Goal: Task Accomplishment & Management: Manage account settings

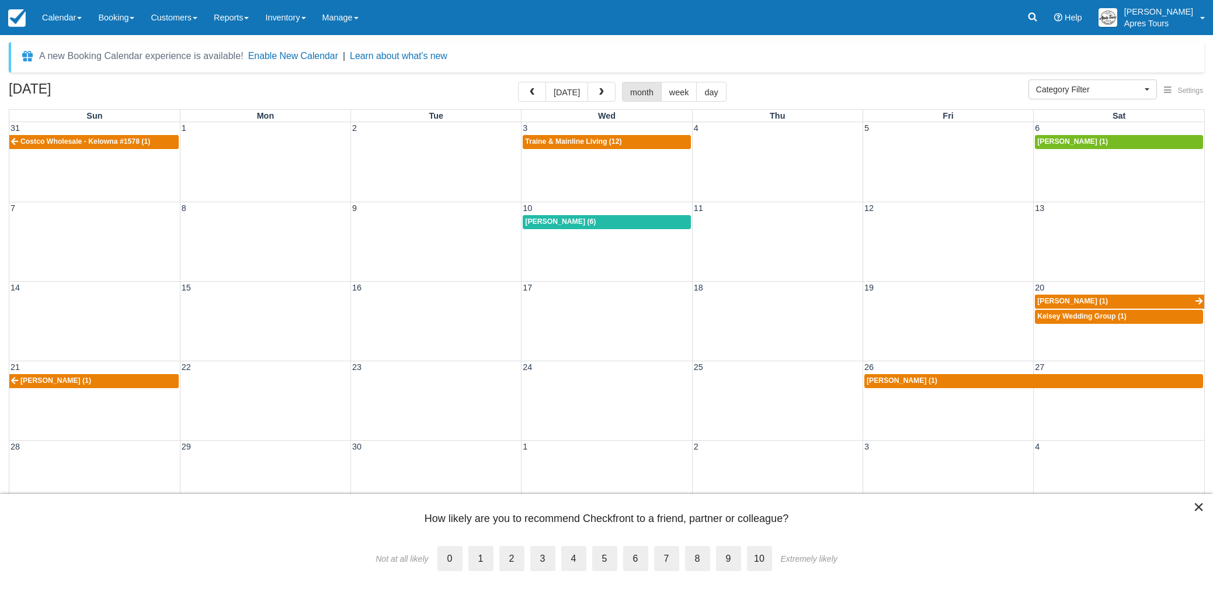
select select
click at [23, 18] on img at bounding box center [17, 18] width 18 height 18
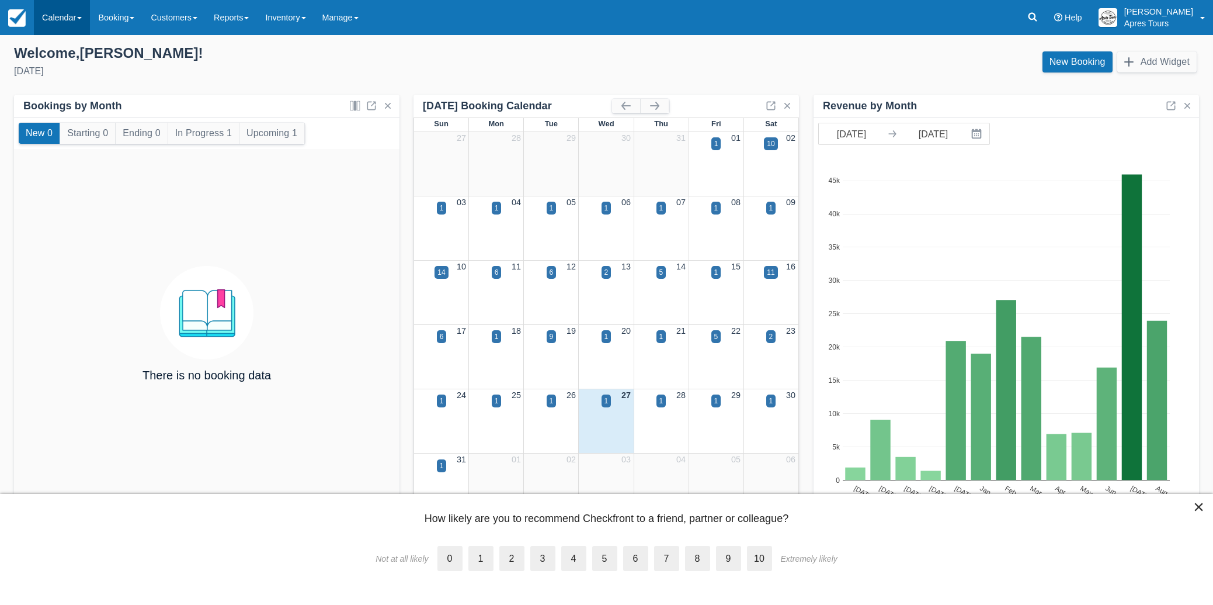
click at [63, 13] on link "Calendar" at bounding box center [62, 17] width 56 height 35
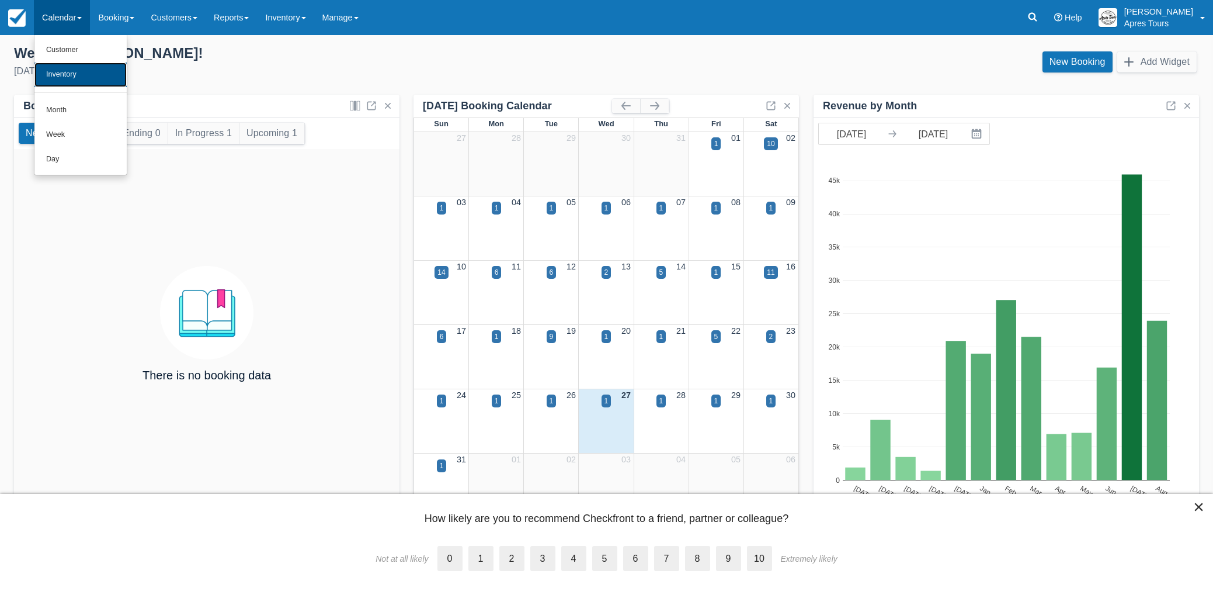
click at [49, 73] on link "Inventory" at bounding box center [80, 75] width 92 height 25
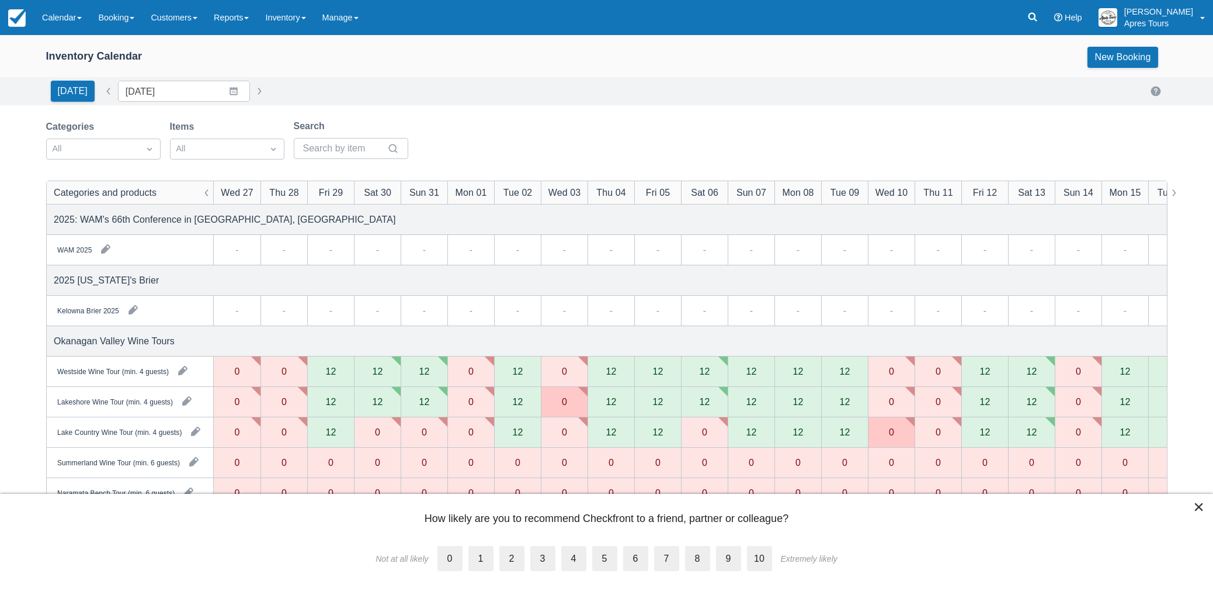
click at [334, 368] on div "12" at bounding box center [330, 370] width 11 height 9
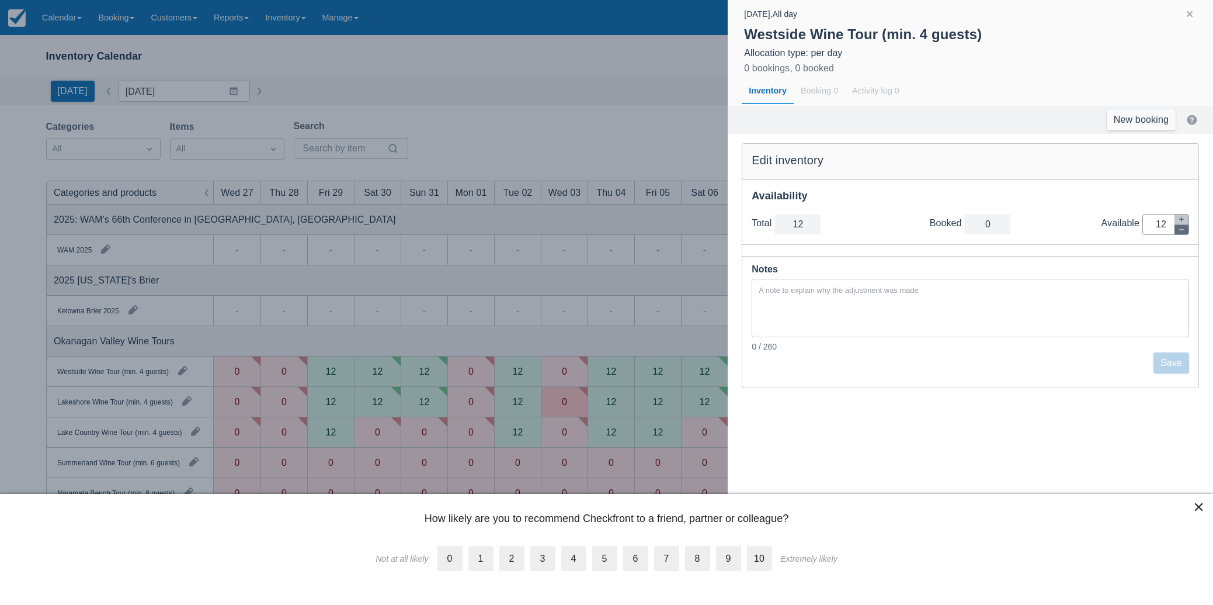
click at [1182, 233] on button "button" at bounding box center [1182, 229] width 14 height 10
type input "11"
click at [1182, 233] on button "button" at bounding box center [1182, 229] width 14 height 10
type input "10"
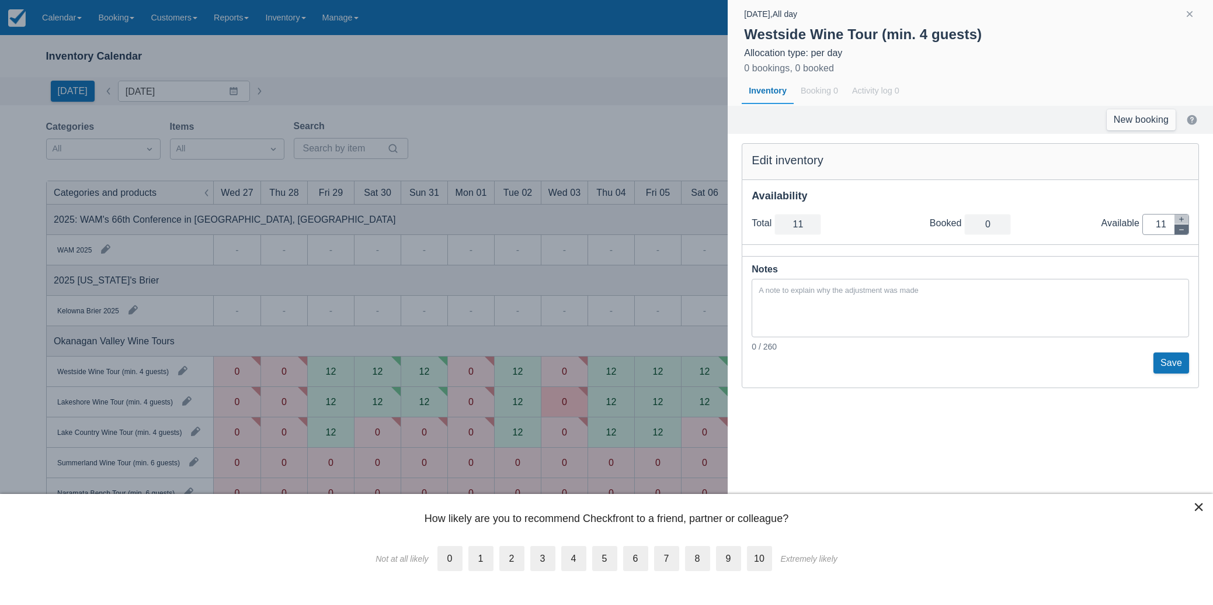
type input "10"
click at [1182, 233] on button "button" at bounding box center [1182, 229] width 14 height 10
type input "9"
click at [1182, 233] on button "button" at bounding box center [1182, 229] width 14 height 10
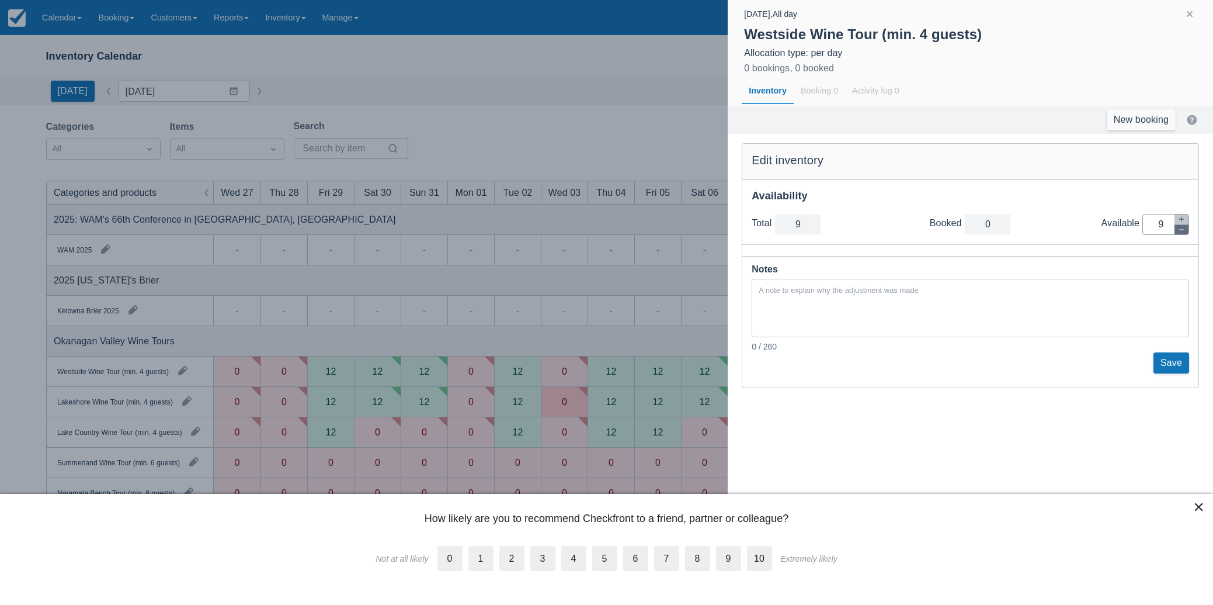
type input "8"
click at [1182, 233] on button "button" at bounding box center [1182, 229] width 14 height 10
type input "7"
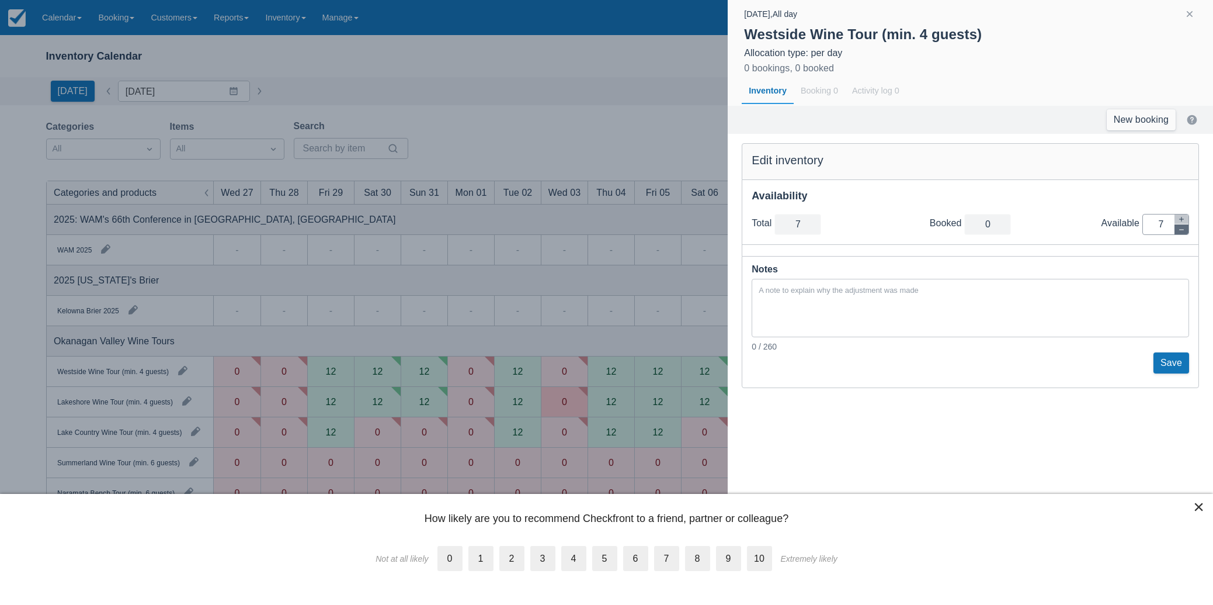
click at [1182, 233] on button "button" at bounding box center [1182, 229] width 14 height 10
type input "6"
click at [1182, 233] on button "button" at bounding box center [1182, 229] width 14 height 10
type input "5"
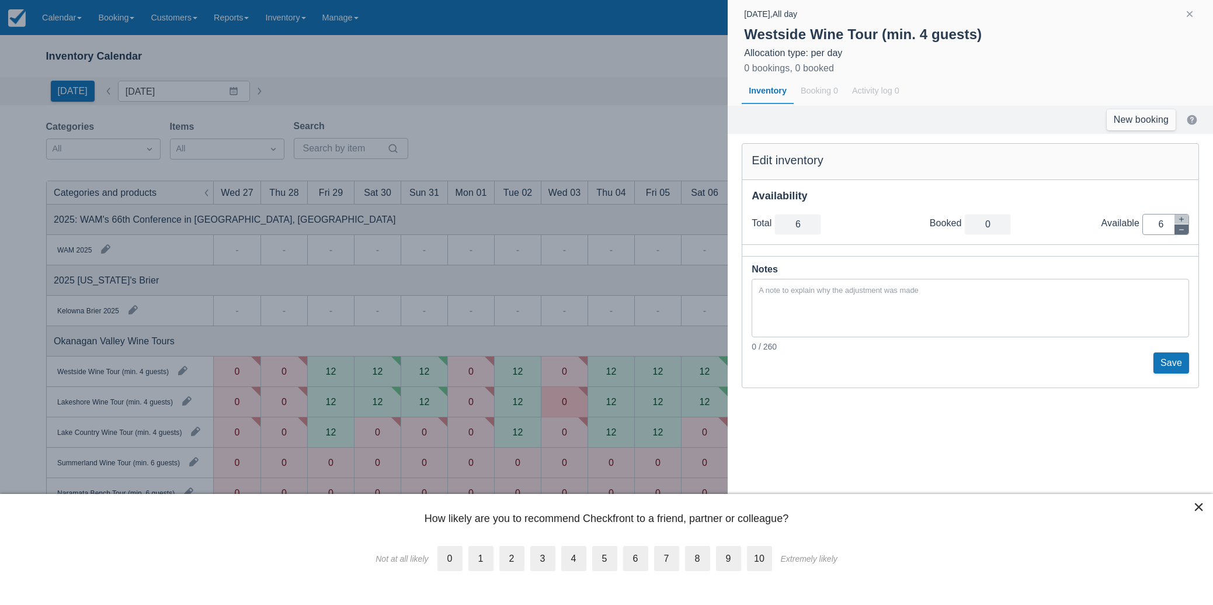
type input "5"
click at [1182, 233] on button "button" at bounding box center [1182, 229] width 14 height 10
type input "4"
click at [1182, 233] on button "button" at bounding box center [1182, 229] width 14 height 10
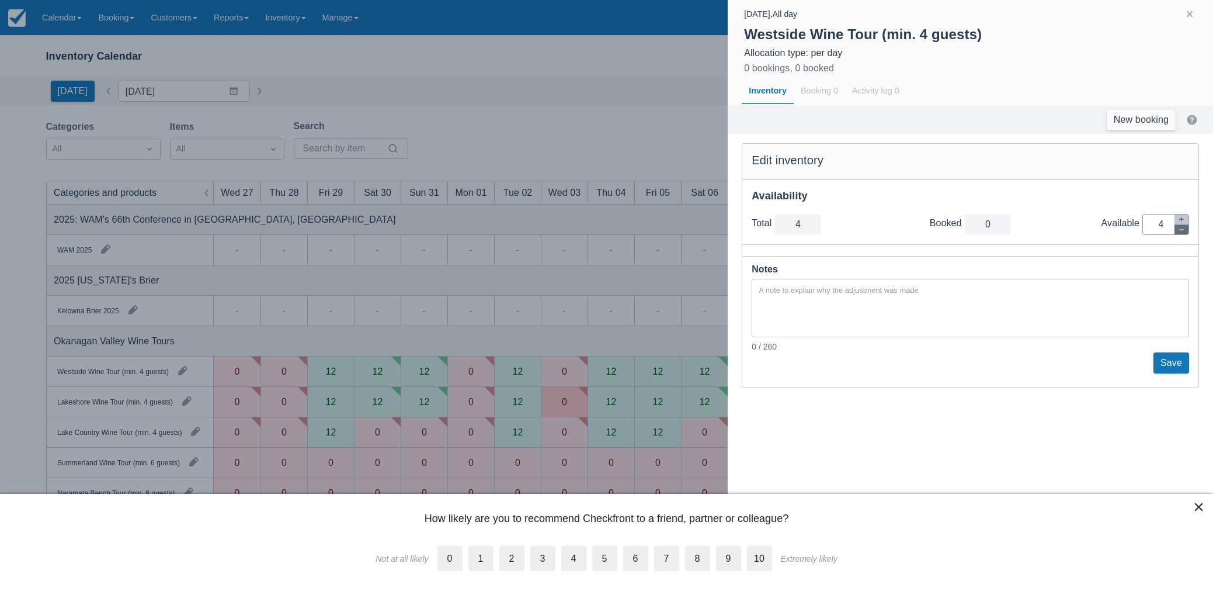
type input "3"
click at [1182, 233] on button "button" at bounding box center [1182, 229] width 14 height 10
type input "2"
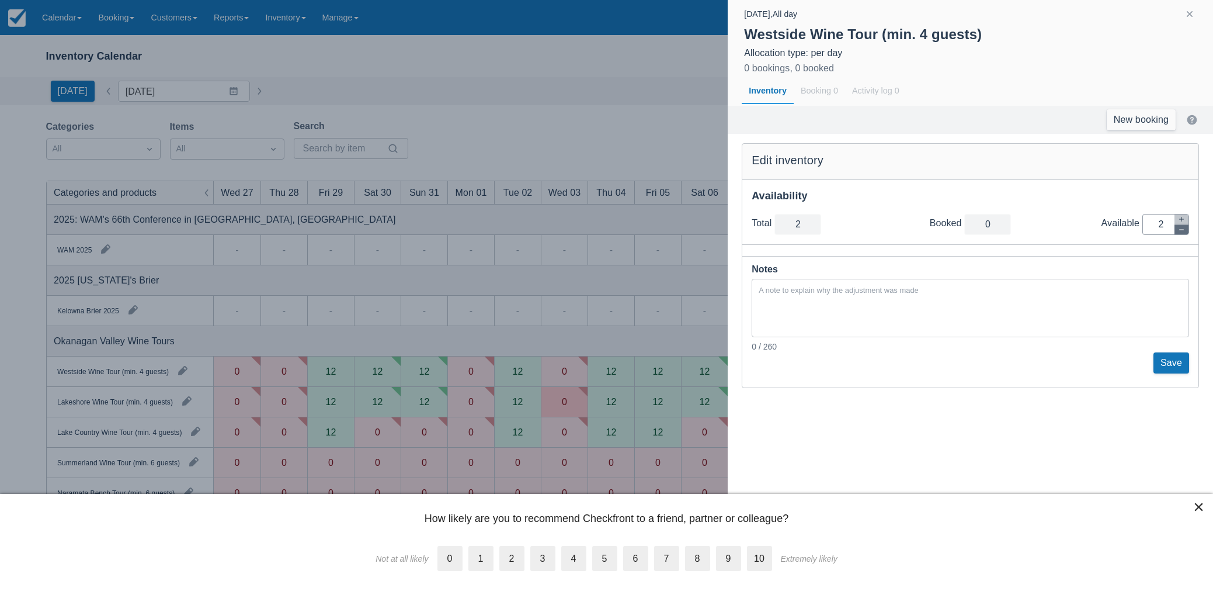
click at [1182, 233] on button "button" at bounding box center [1182, 229] width 14 height 10
type input "1"
click at [1182, 233] on button "button" at bounding box center [1182, 229] width 14 height 10
type input "0"
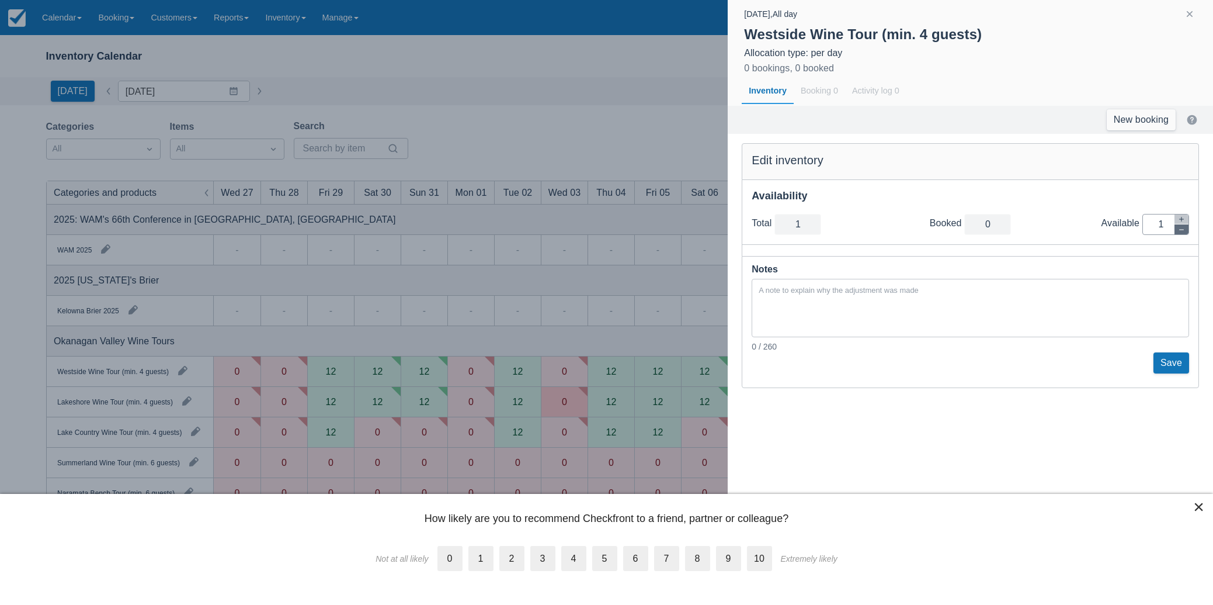
type input "0"
click at [1178, 363] on button "Save" at bounding box center [1172, 362] width 36 height 21
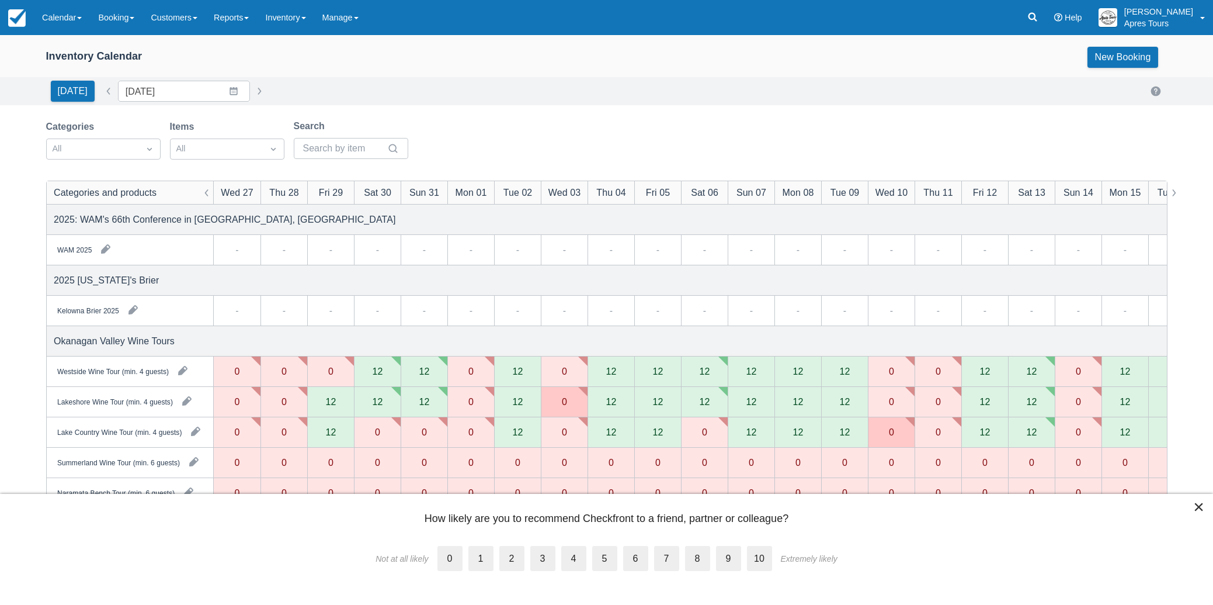
click at [336, 405] on div "12" at bounding box center [330, 402] width 47 height 30
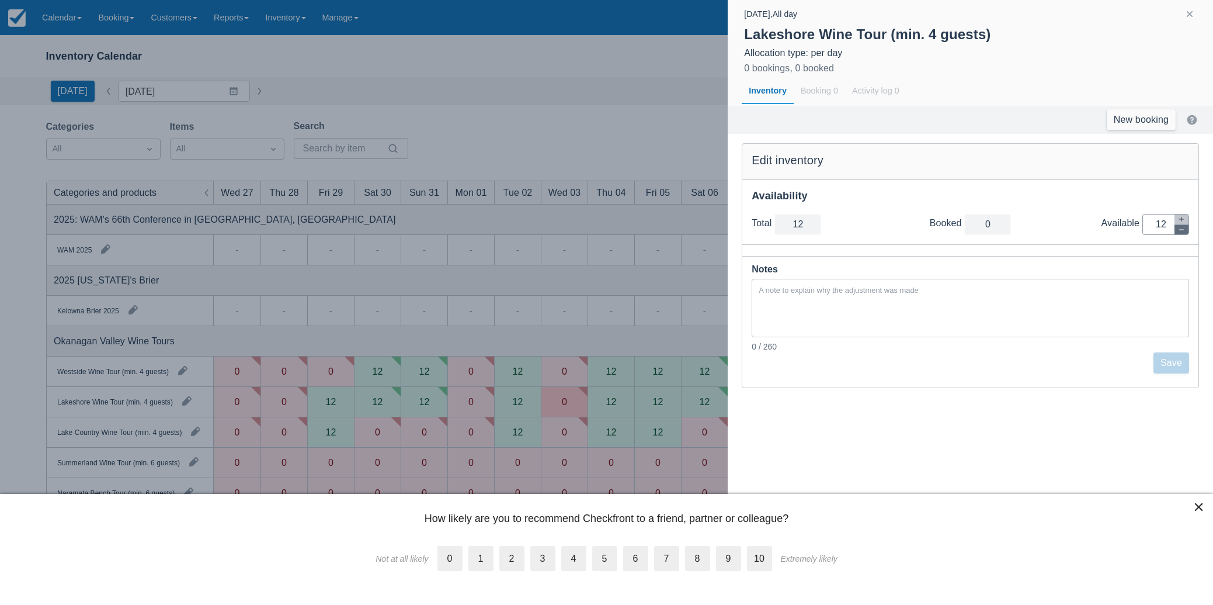
click at [1179, 230] on icon "button" at bounding box center [1181, 229] width 7 height 7
type input "11"
click at [1179, 230] on icon "button" at bounding box center [1181, 229] width 7 height 7
type input "10"
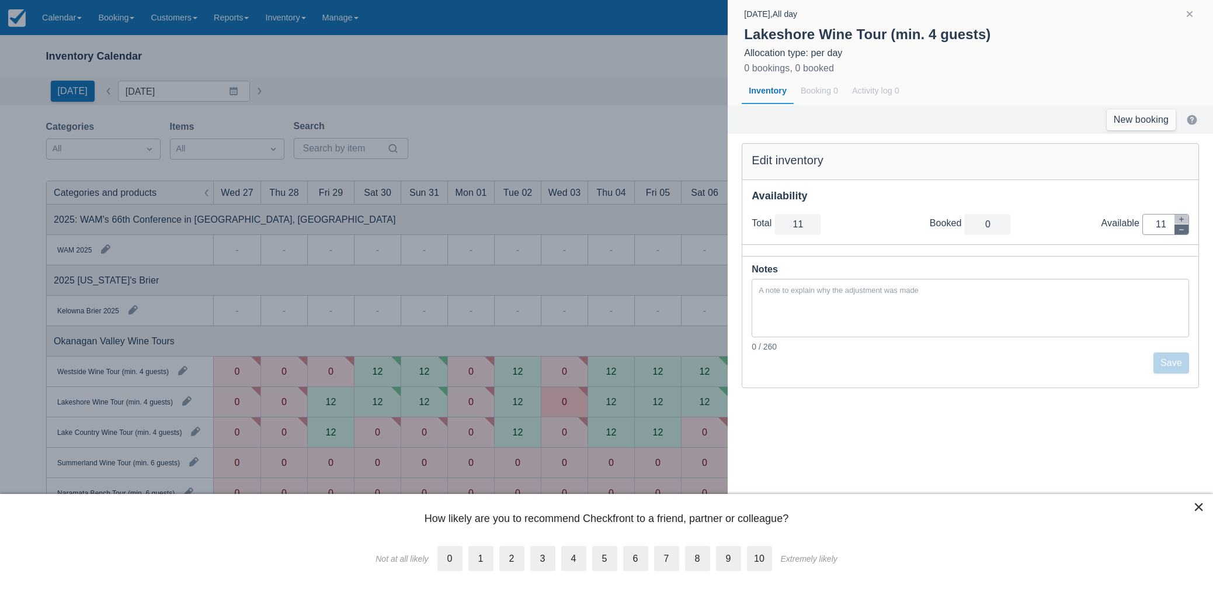
type input "10"
click at [1179, 230] on icon "button" at bounding box center [1181, 229] width 7 height 7
type input "9"
click at [1179, 230] on icon "button" at bounding box center [1181, 229] width 7 height 7
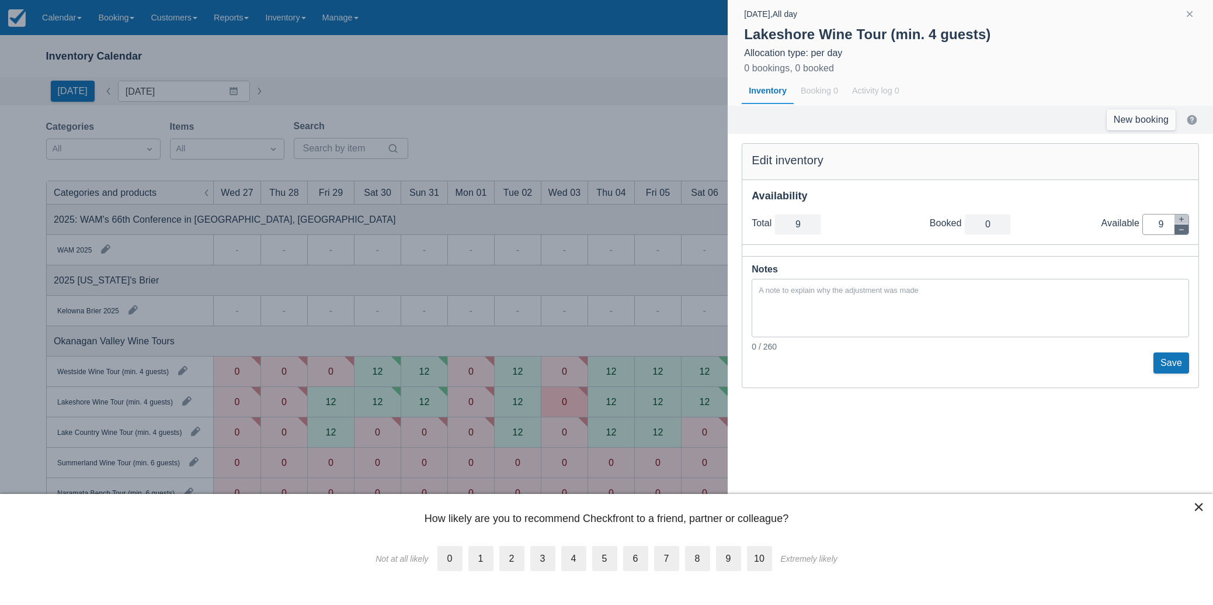
type input "8"
click at [1179, 230] on icon "button" at bounding box center [1181, 229] width 7 height 7
type input "7"
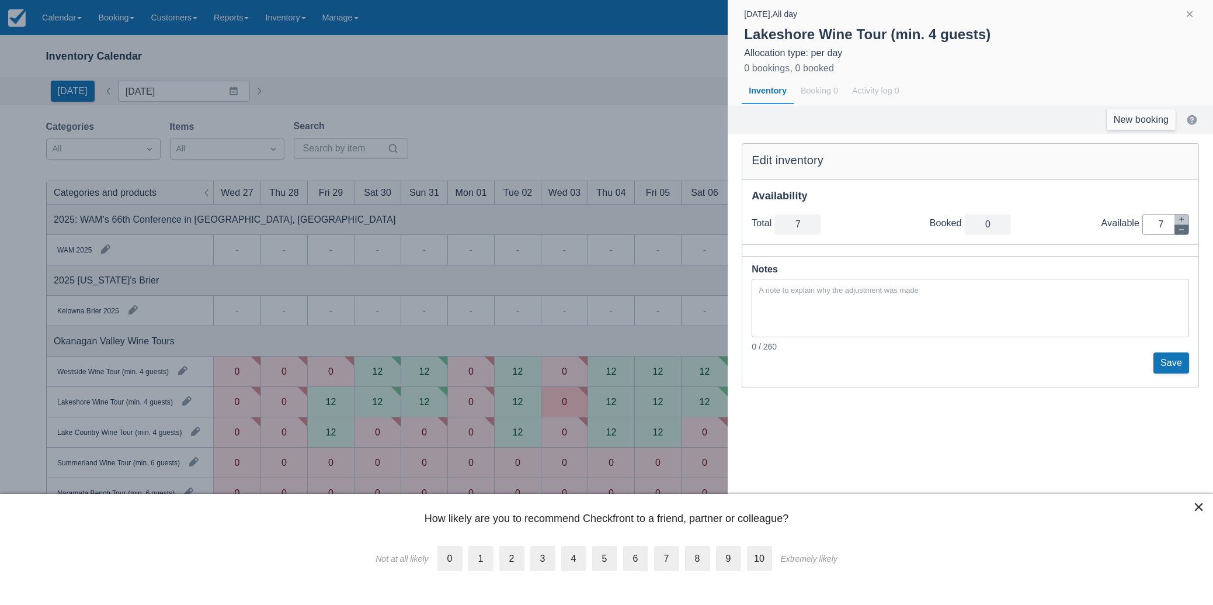
click at [1179, 230] on icon "button" at bounding box center [1181, 229] width 7 height 7
type input "6"
click at [1179, 230] on icon "button" at bounding box center [1181, 229] width 7 height 7
type input "5"
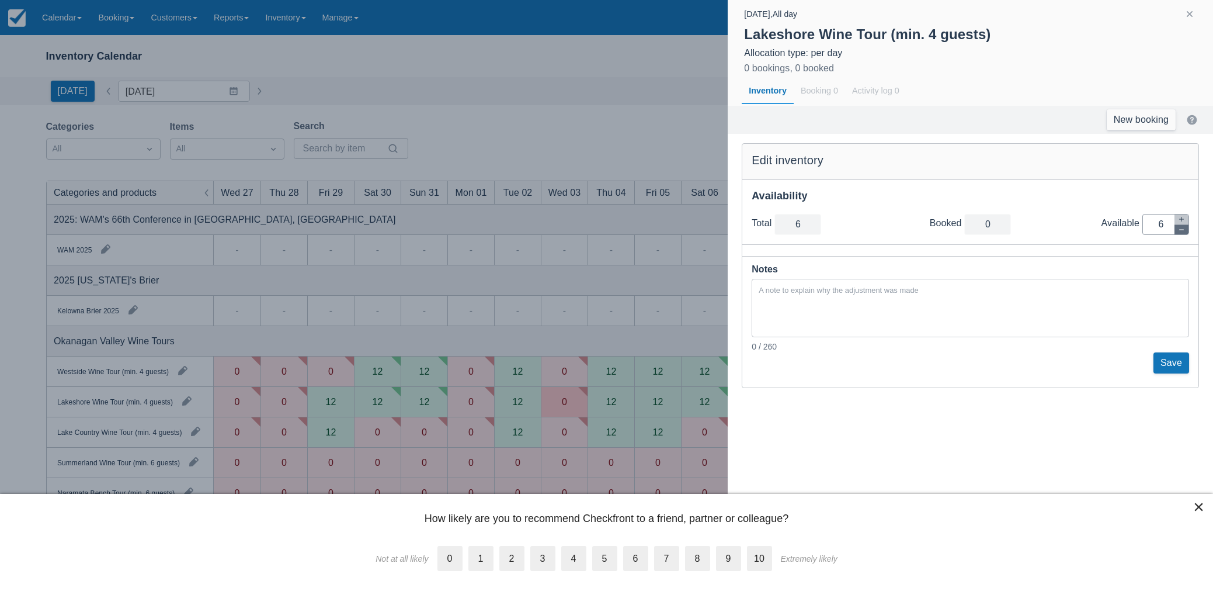
type input "5"
click at [1179, 230] on icon "button" at bounding box center [1181, 229] width 7 height 7
type input "4"
click at [1179, 230] on icon "button" at bounding box center [1181, 229] width 7 height 7
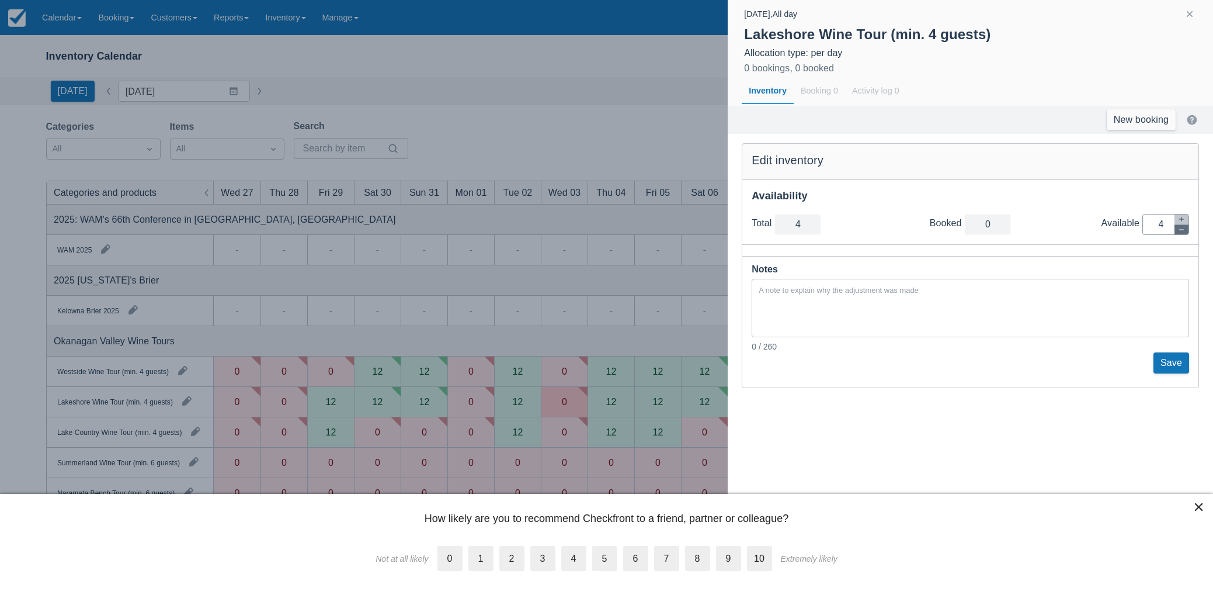
type input "3"
click at [1179, 230] on icon "button" at bounding box center [1181, 229] width 7 height 7
type input "2"
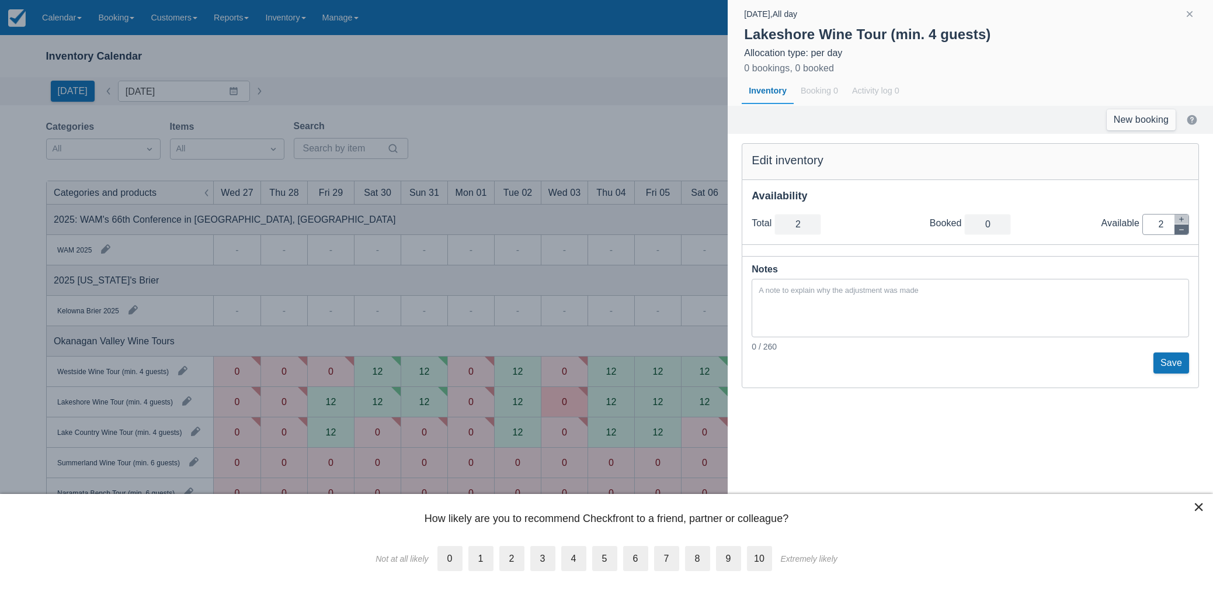
click at [1179, 230] on icon "button" at bounding box center [1181, 229] width 7 height 7
type input "1"
click at [1179, 230] on icon "button" at bounding box center [1181, 229] width 7 height 7
type input "0"
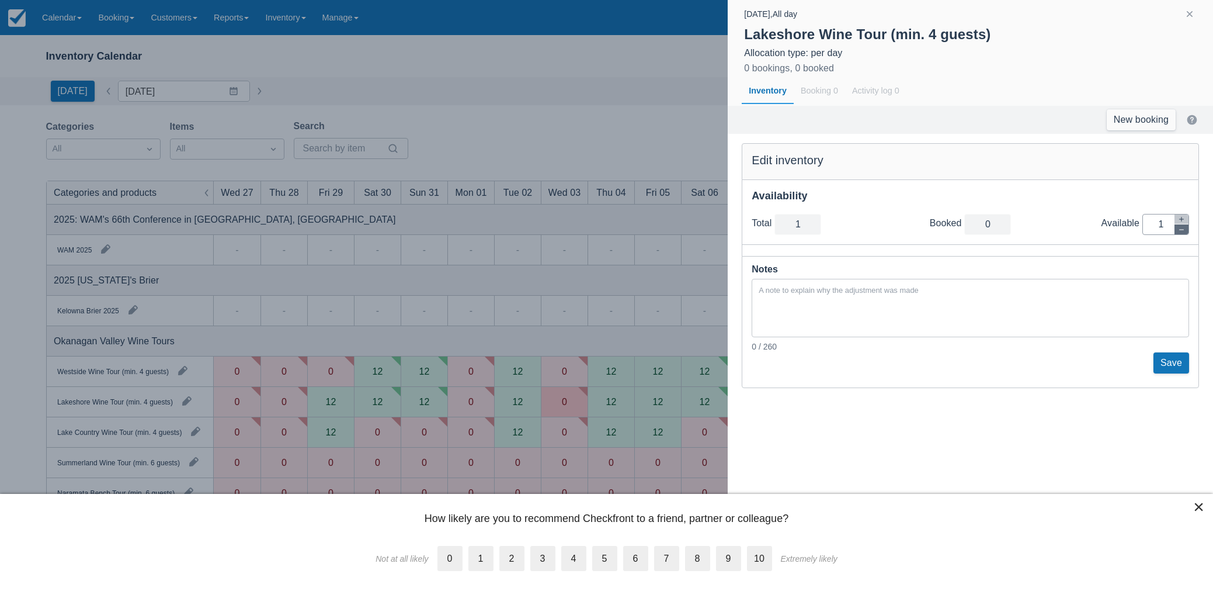
type input "0"
click at [1170, 370] on button "Save" at bounding box center [1172, 362] width 36 height 21
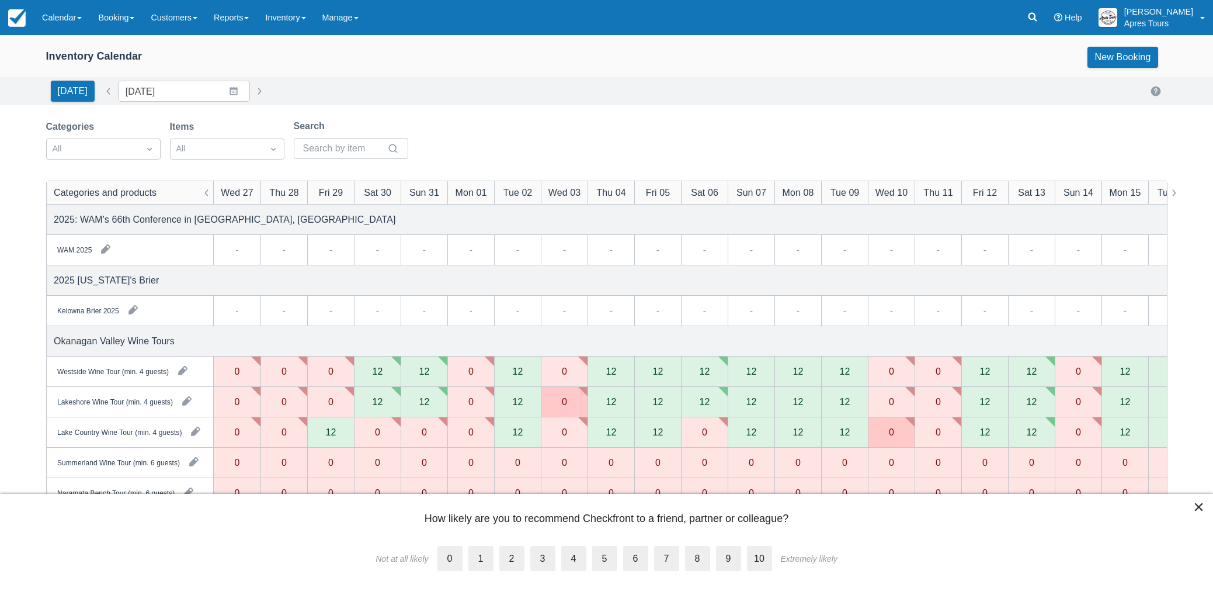
click at [327, 436] on div "12" at bounding box center [330, 431] width 11 height 9
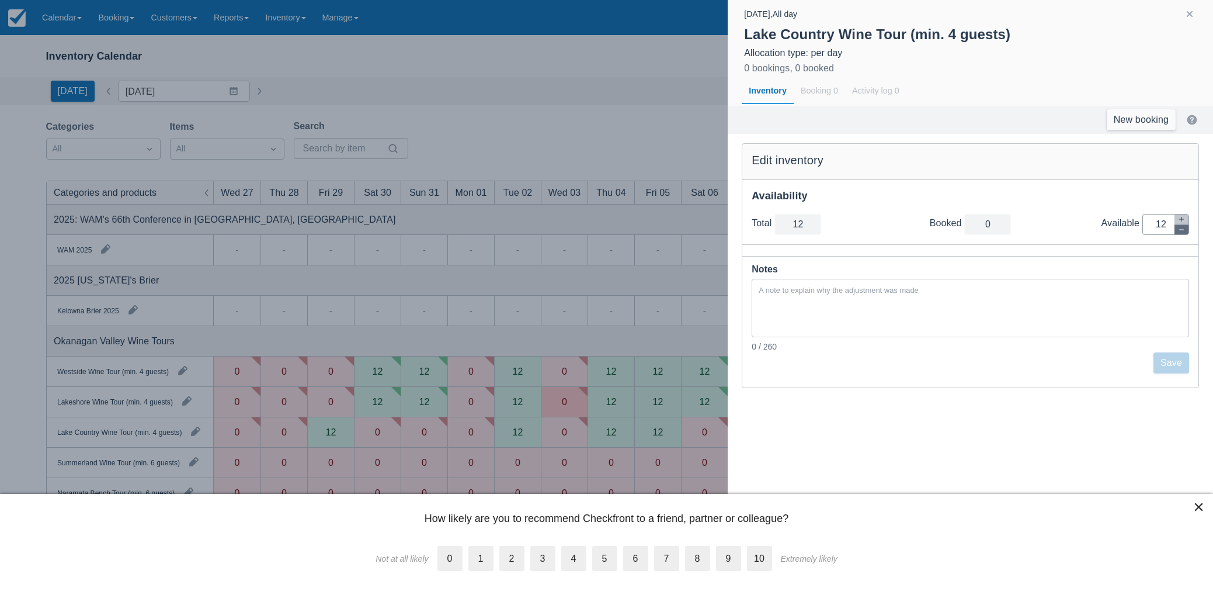
click at [1178, 229] on icon "button" at bounding box center [1181, 229] width 7 height 7
type input "11"
click at [1178, 229] on icon "button" at bounding box center [1181, 229] width 7 height 7
type input "10"
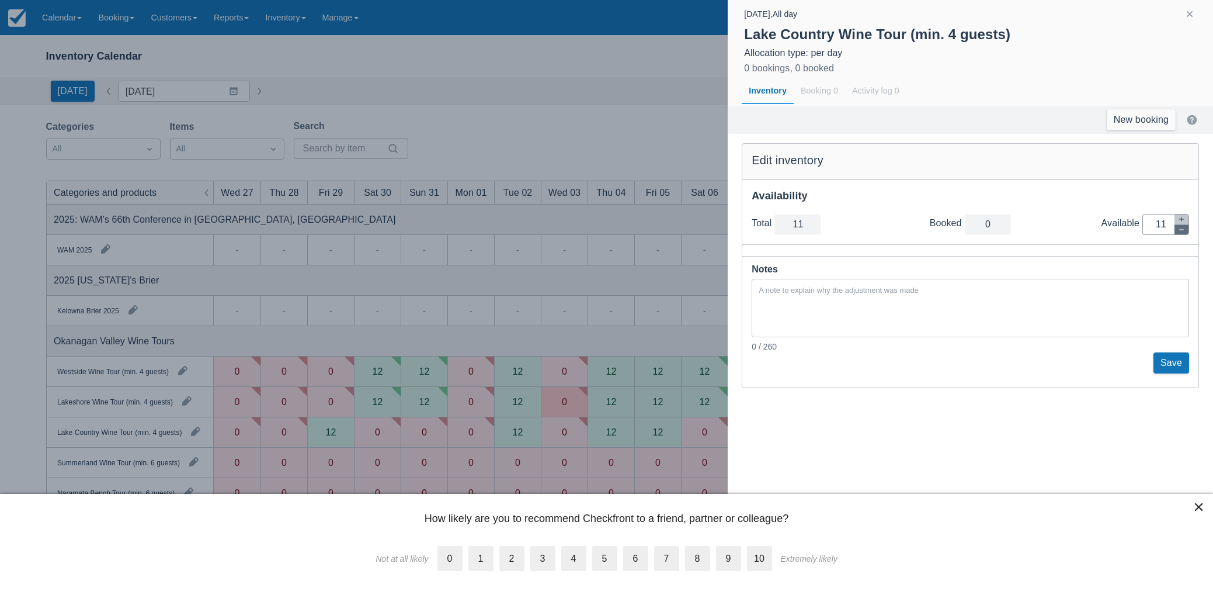
type input "10"
click at [1178, 229] on icon "button" at bounding box center [1181, 229] width 7 height 7
type input "9"
click at [1178, 229] on icon "button" at bounding box center [1181, 229] width 7 height 7
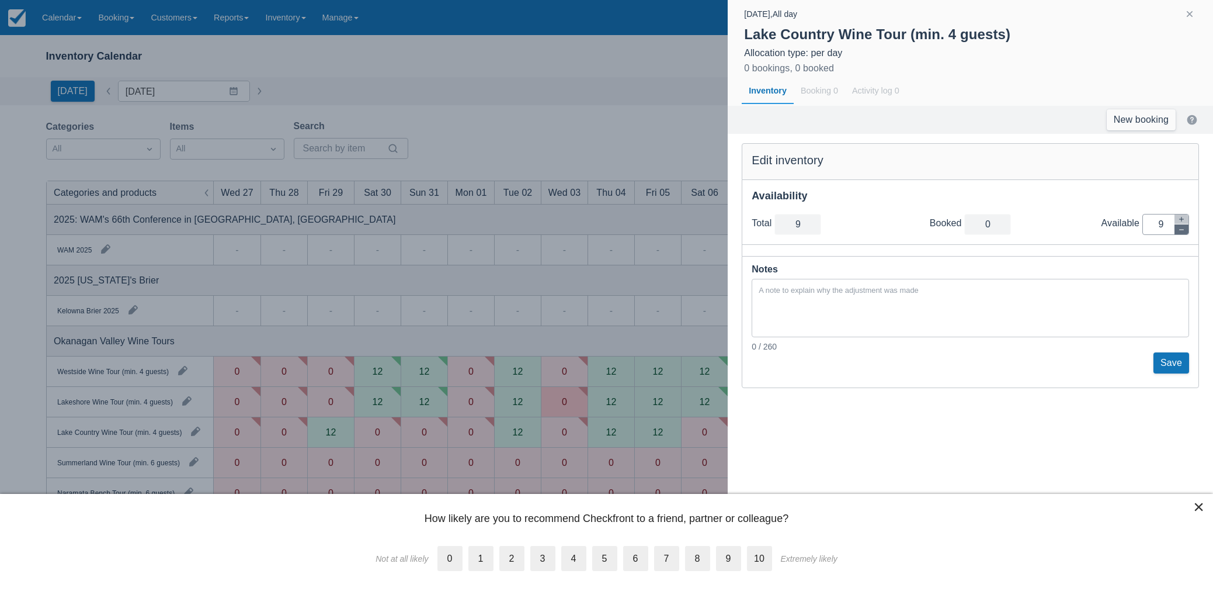
type input "8"
click at [1178, 229] on icon "button" at bounding box center [1181, 229] width 7 height 7
type input "7"
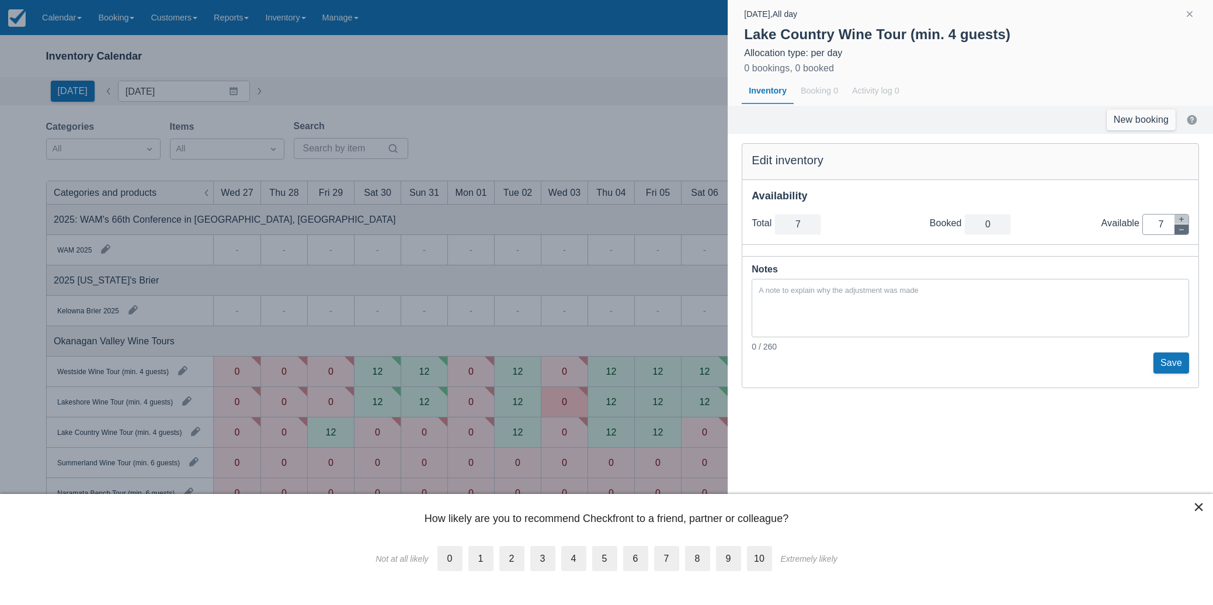
click at [1178, 229] on icon "button" at bounding box center [1181, 229] width 7 height 7
type input "6"
click at [1178, 229] on icon "button" at bounding box center [1181, 229] width 7 height 7
type input "5"
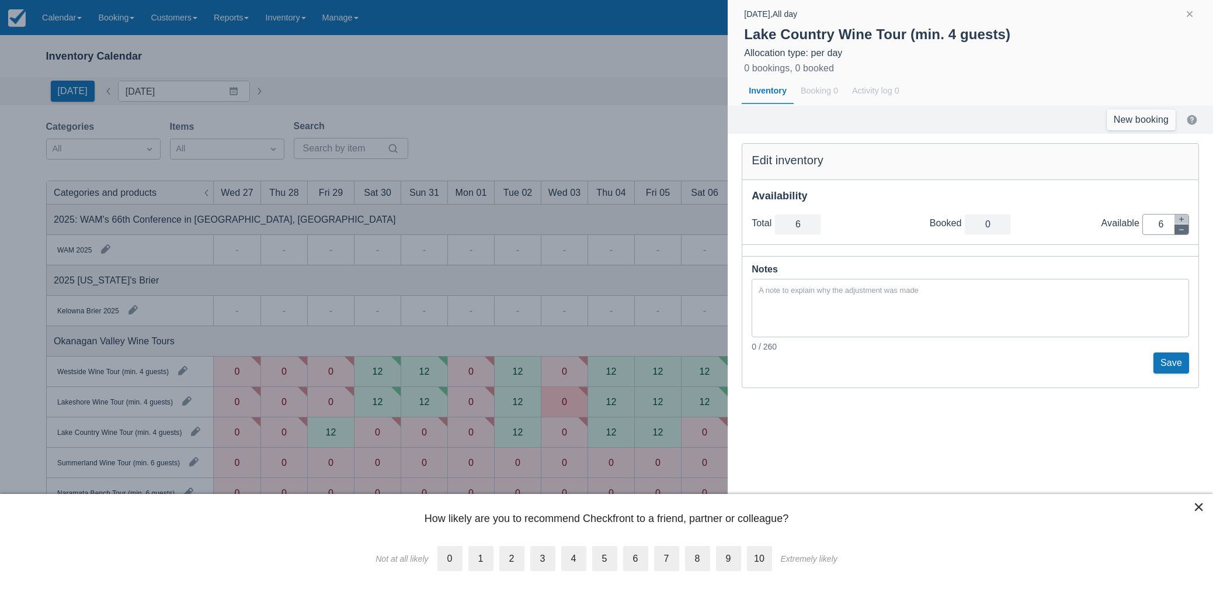
type input "5"
click at [1178, 229] on icon "button" at bounding box center [1181, 229] width 7 height 7
type input "4"
click at [1178, 229] on icon "button" at bounding box center [1181, 229] width 7 height 7
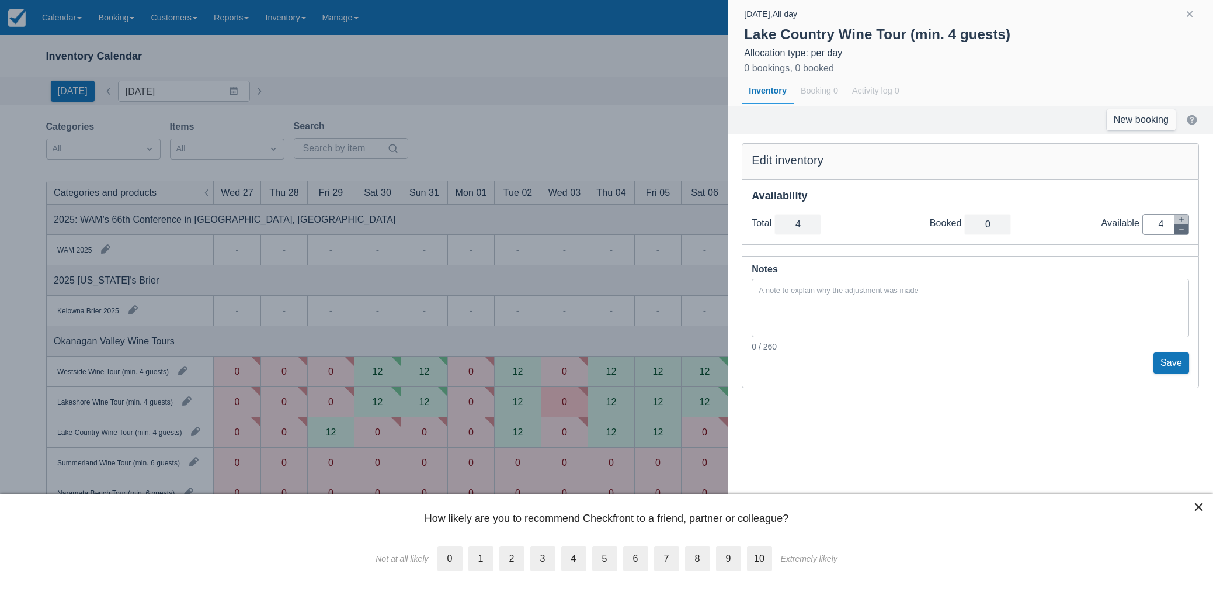
type input "3"
click at [1178, 229] on icon "button" at bounding box center [1181, 229] width 7 height 7
type input "2"
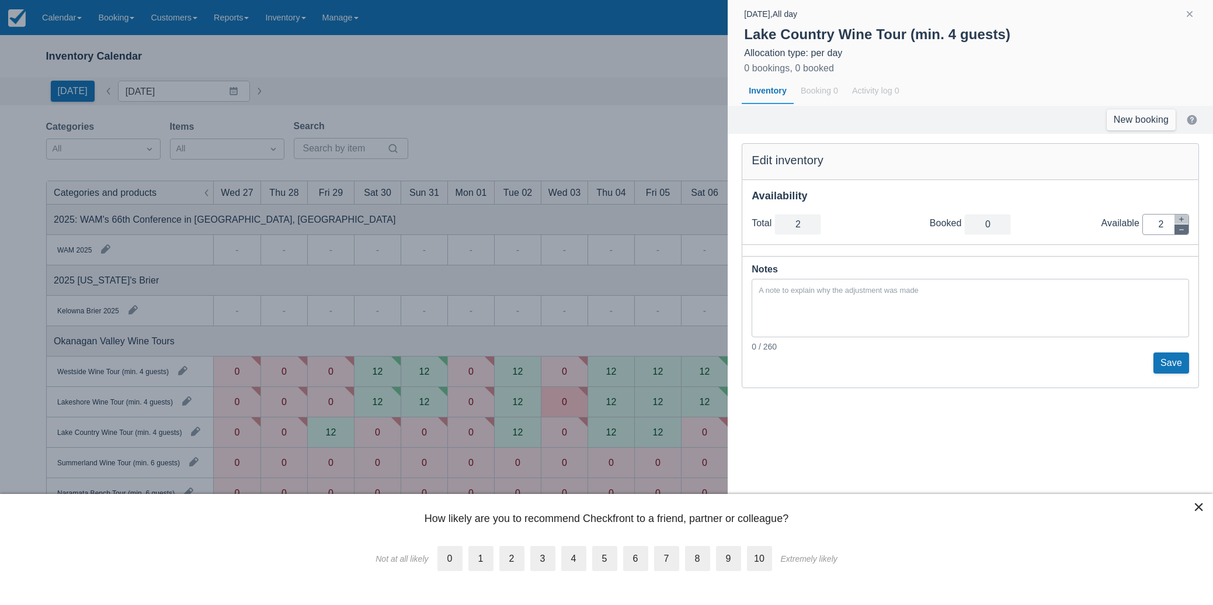
click at [1178, 229] on icon "button" at bounding box center [1181, 229] width 7 height 7
type input "1"
click at [1178, 229] on icon "button" at bounding box center [1181, 229] width 7 height 7
type input "0"
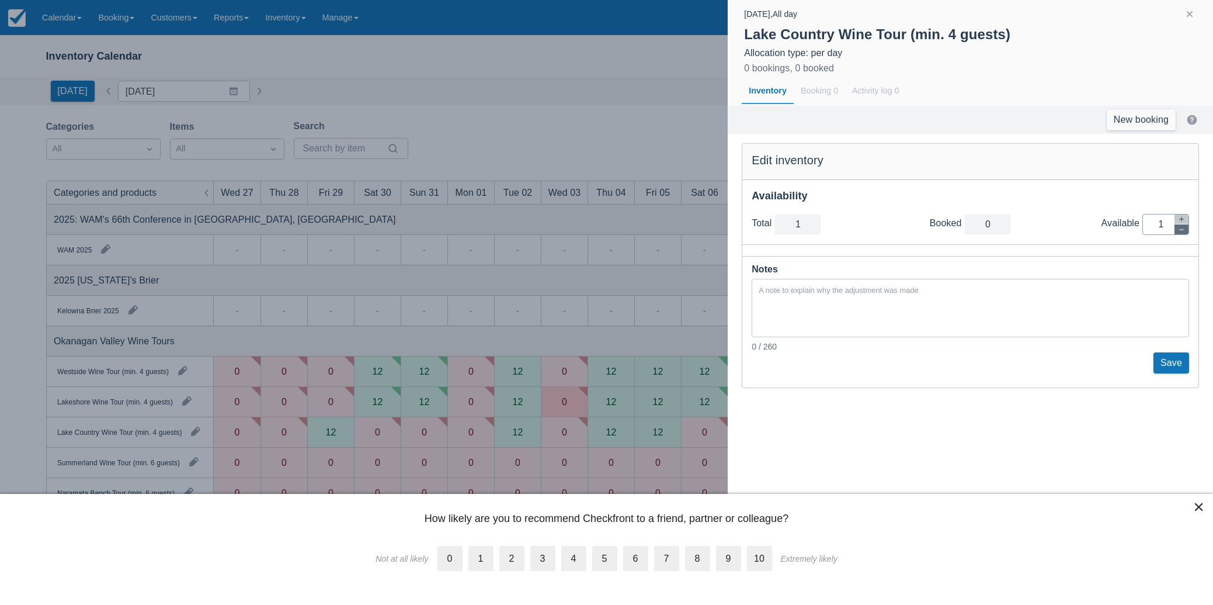
type input "0"
click at [1171, 363] on button "Save" at bounding box center [1172, 362] width 36 height 21
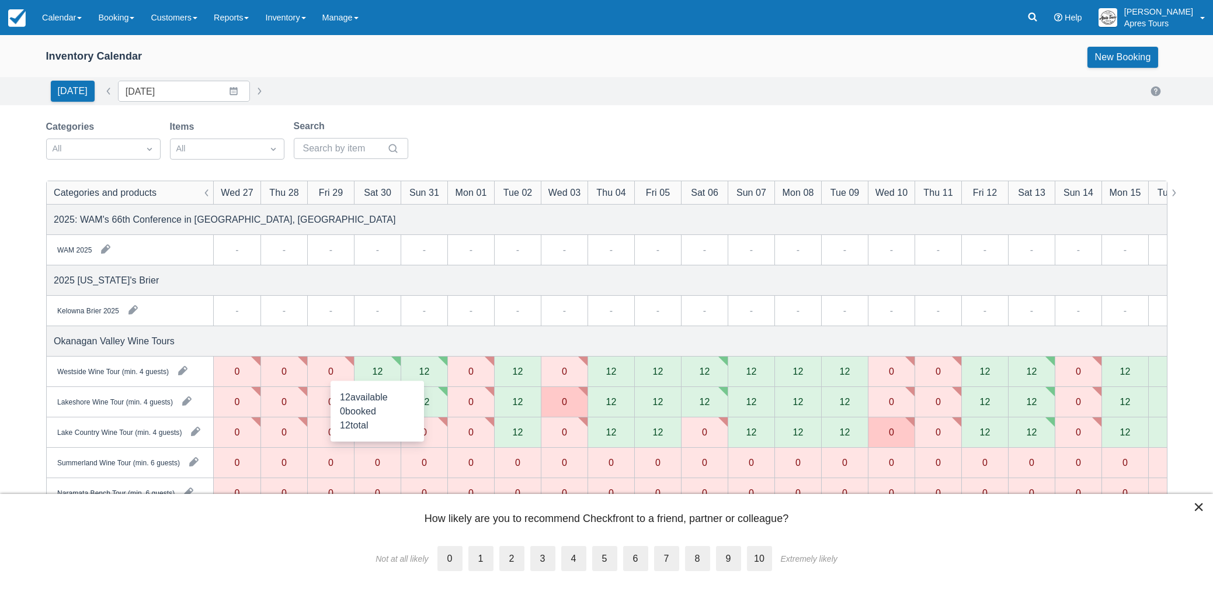
click at [377, 373] on div "12" at bounding box center [377, 370] width 11 height 9
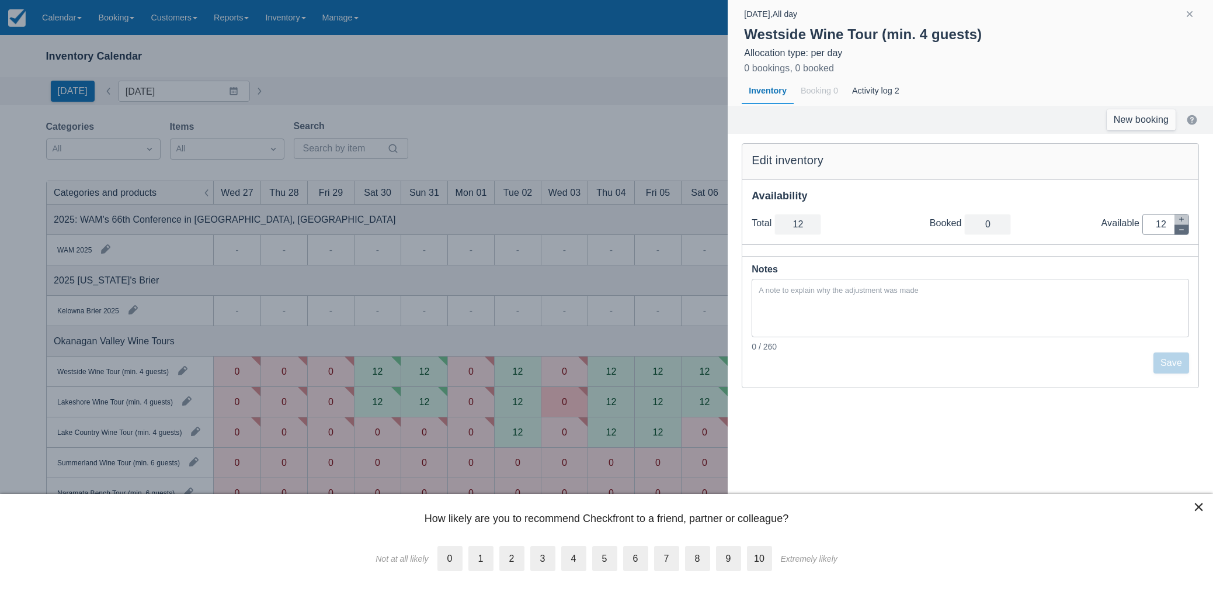
click at [1187, 231] on button "button" at bounding box center [1182, 229] width 14 height 10
type input "11"
click at [1188, 230] on button "button" at bounding box center [1182, 229] width 14 height 10
type input "10"
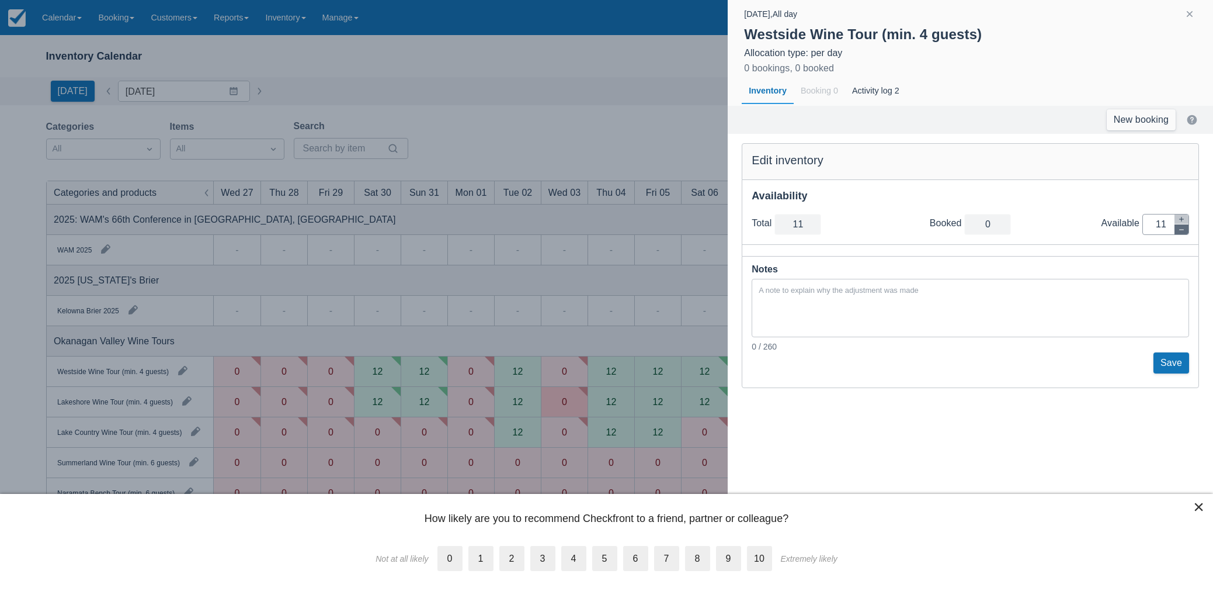
type input "10"
click at [1188, 230] on button "button" at bounding box center [1182, 229] width 14 height 10
type input "9"
click at [1188, 230] on button "button" at bounding box center [1182, 229] width 14 height 10
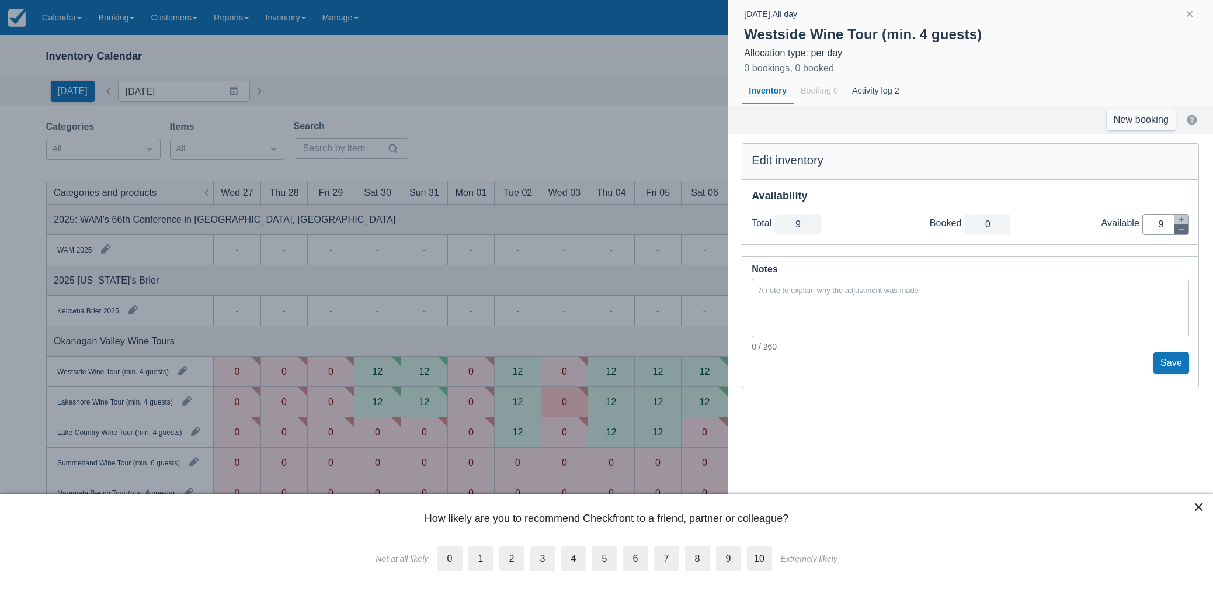
type input "8"
click at [1188, 230] on button "button" at bounding box center [1182, 229] width 14 height 10
type input "7"
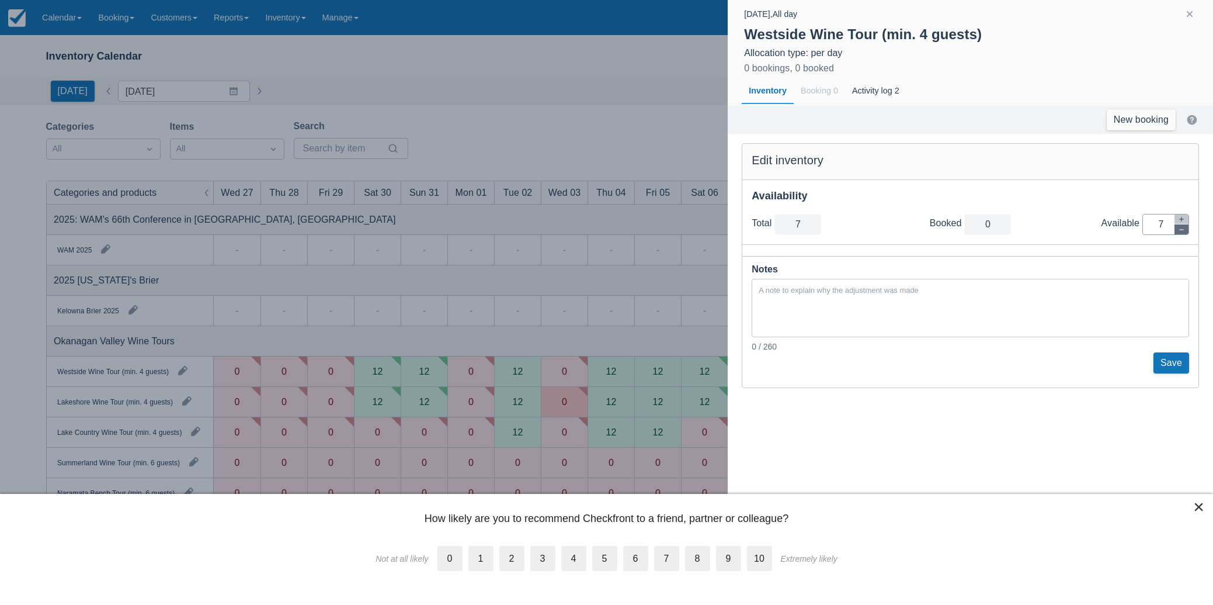
click at [1187, 230] on button "button" at bounding box center [1182, 229] width 14 height 10
type input "6"
click at [1187, 230] on button "button" at bounding box center [1182, 229] width 14 height 10
type input "5"
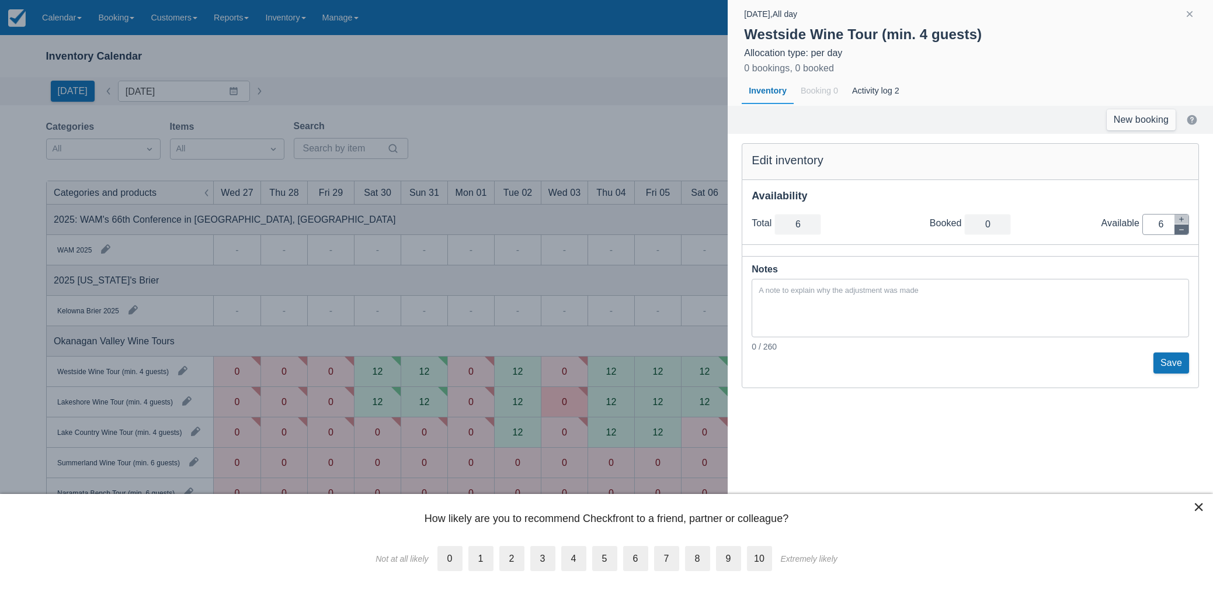
type input "5"
click at [1187, 230] on button "button" at bounding box center [1182, 229] width 14 height 10
type input "4"
click at [1187, 230] on button "button" at bounding box center [1182, 229] width 14 height 10
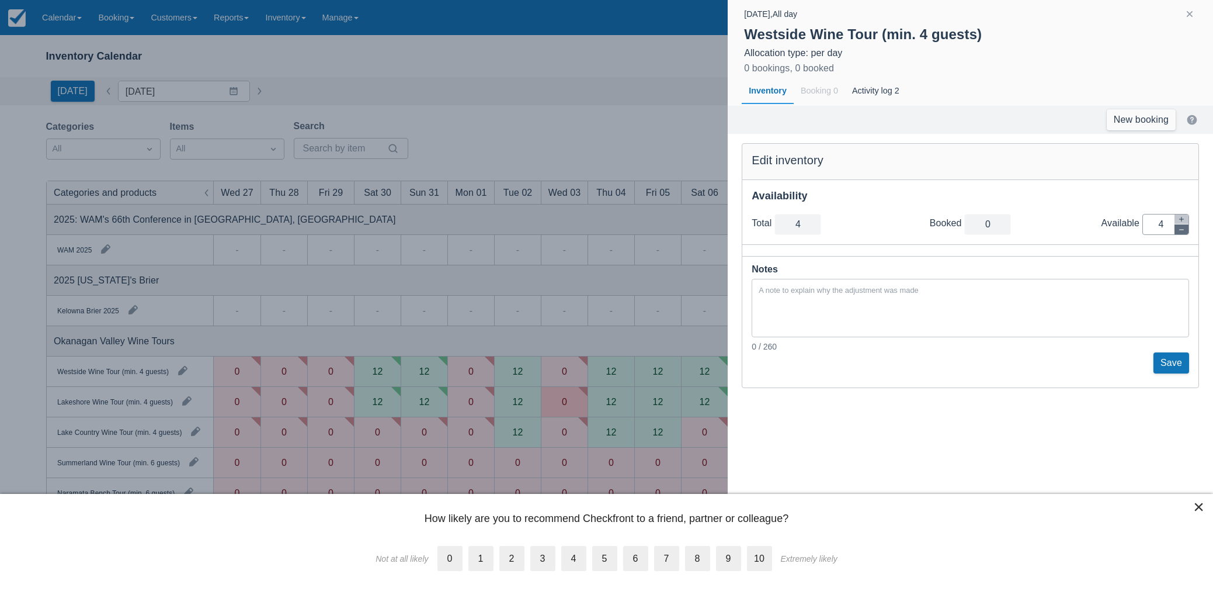
type input "3"
click at [1187, 230] on button "button" at bounding box center [1182, 229] width 14 height 10
type input "2"
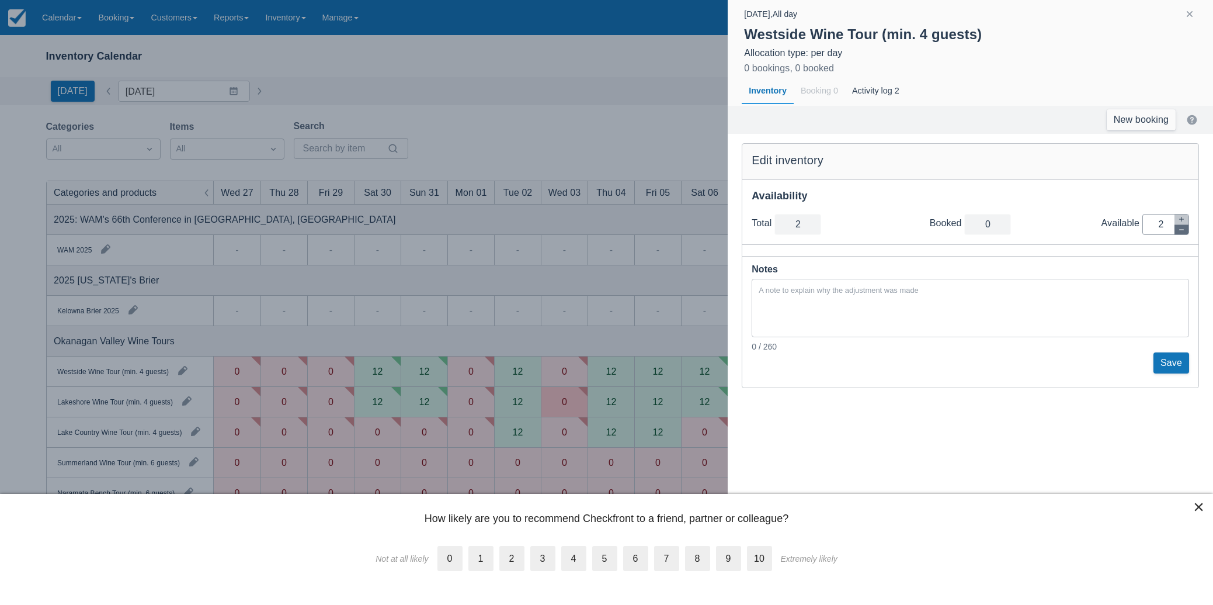
click at [1187, 230] on button "button" at bounding box center [1182, 229] width 14 height 10
type input "1"
click at [1187, 230] on button "button" at bounding box center [1182, 229] width 14 height 10
type input "0"
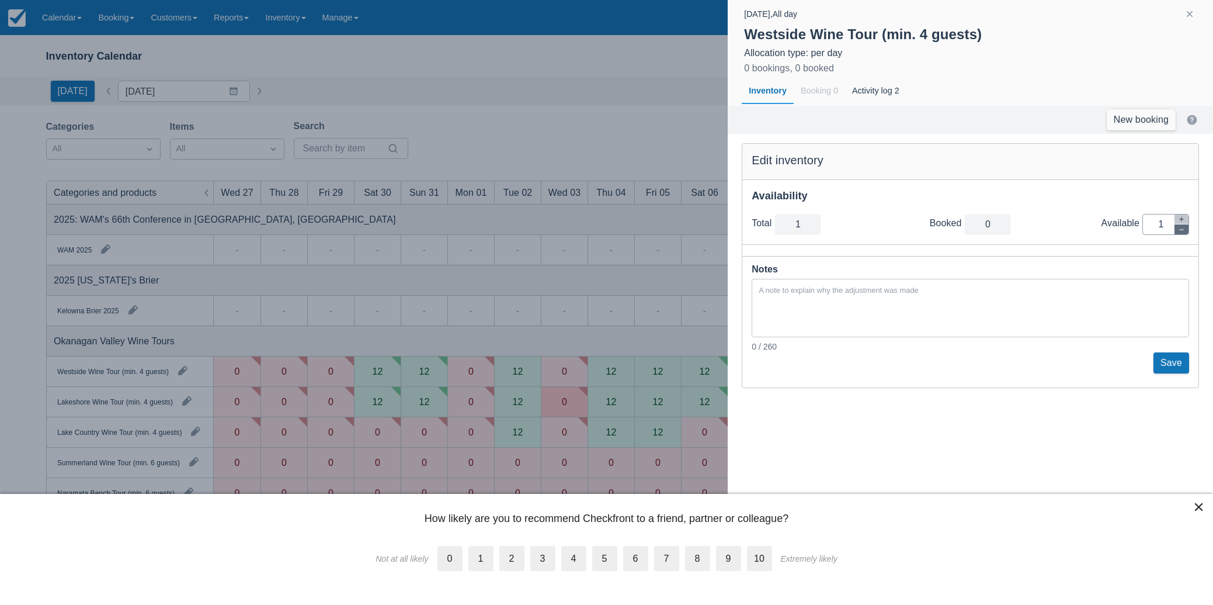
type input "0"
click at [1173, 364] on button "Save" at bounding box center [1172, 362] width 36 height 21
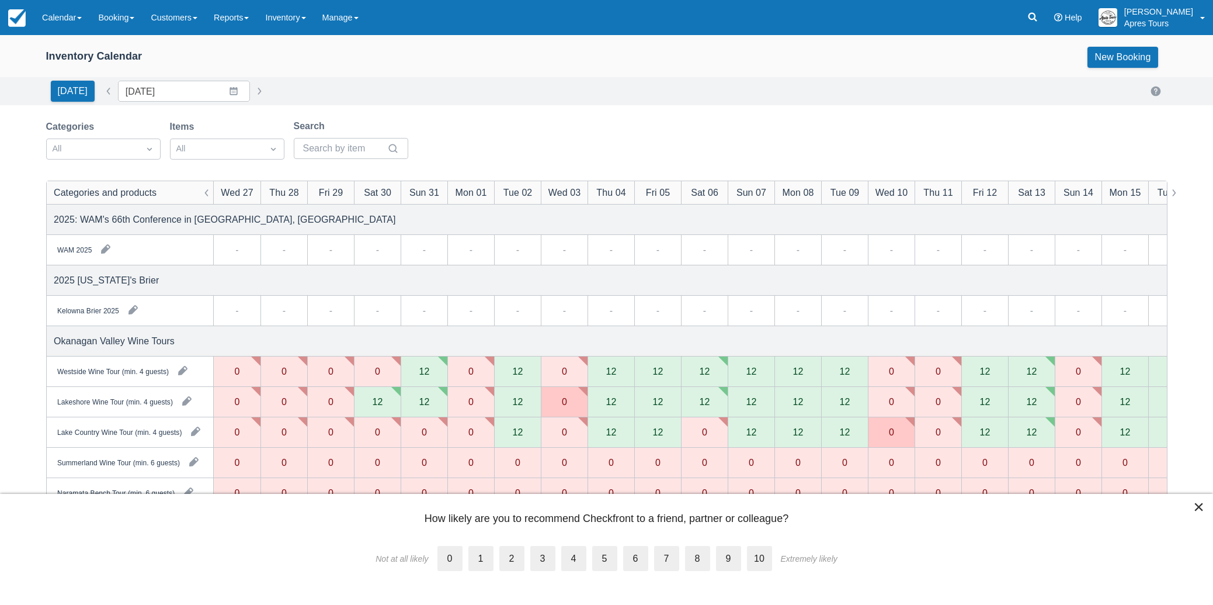
click at [378, 404] on div "12" at bounding box center [377, 401] width 11 height 9
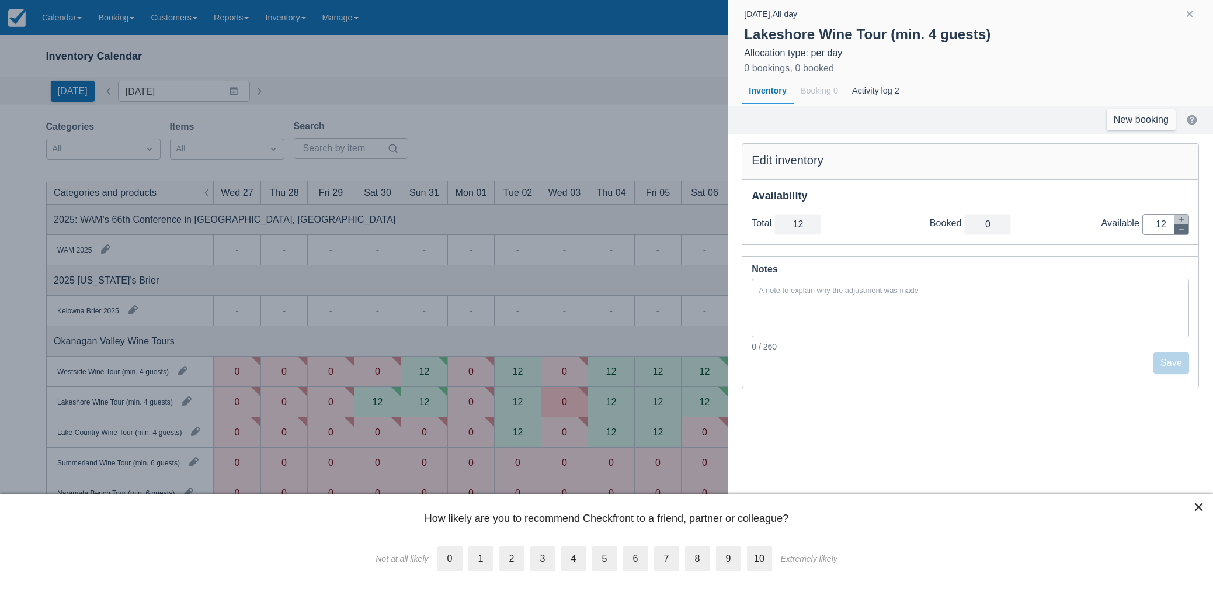
click at [1184, 227] on icon "button" at bounding box center [1181, 229] width 7 height 7
type input "11"
click at [1184, 227] on icon "button" at bounding box center [1181, 229] width 7 height 7
type input "10"
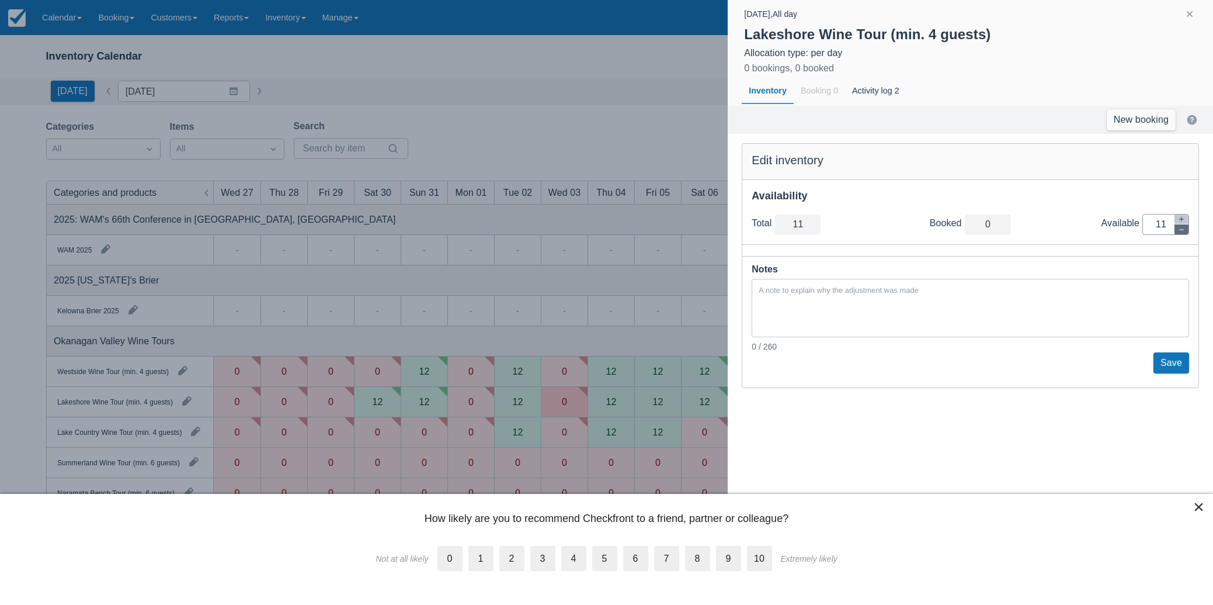
type input "10"
click at [1184, 227] on icon "button" at bounding box center [1181, 229] width 7 height 7
type input "9"
click at [1184, 227] on icon "button" at bounding box center [1181, 229] width 7 height 7
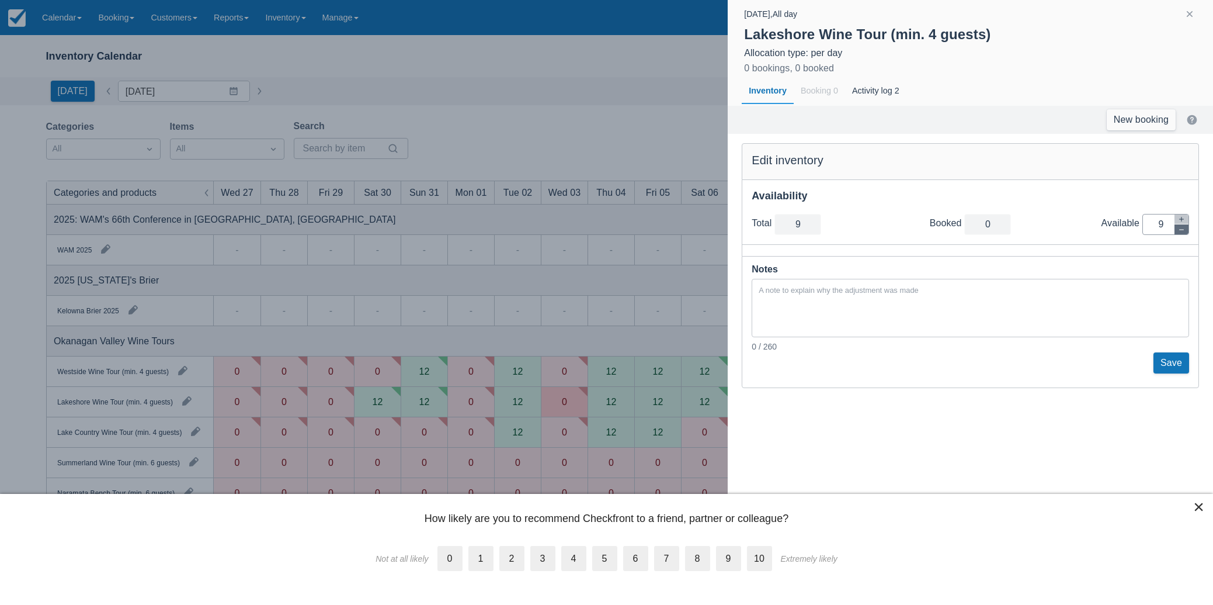
type input "8"
click at [1184, 227] on icon "button" at bounding box center [1181, 229] width 7 height 7
type input "7"
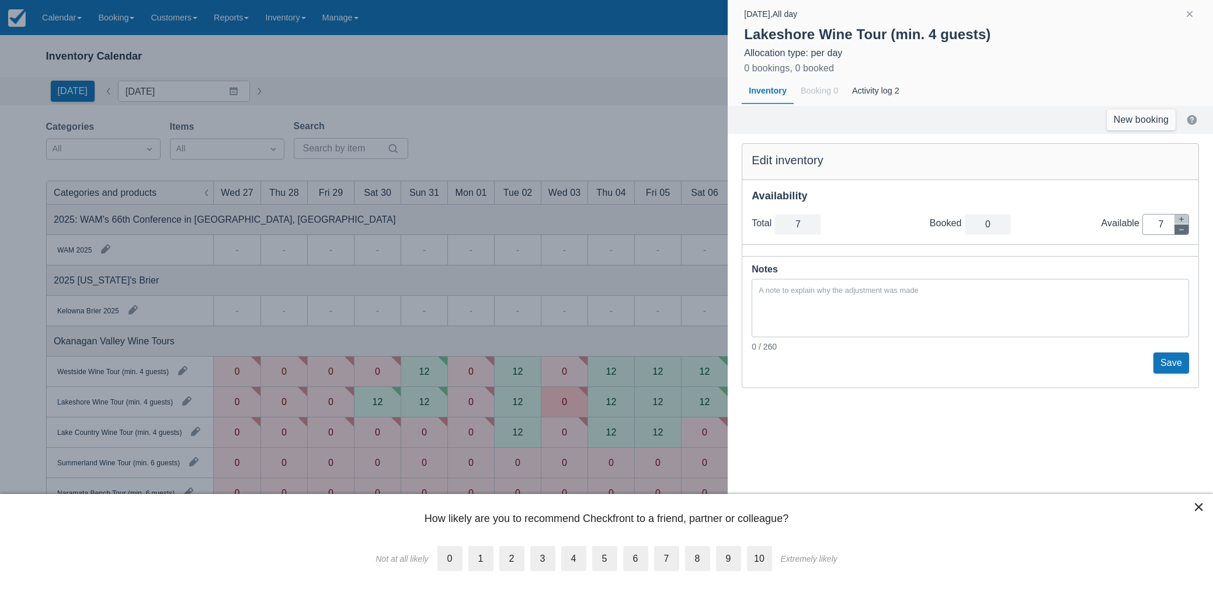
click at [1184, 227] on icon "button" at bounding box center [1181, 229] width 7 height 7
type input "6"
click at [1184, 227] on icon "button" at bounding box center [1181, 229] width 7 height 7
type input "5"
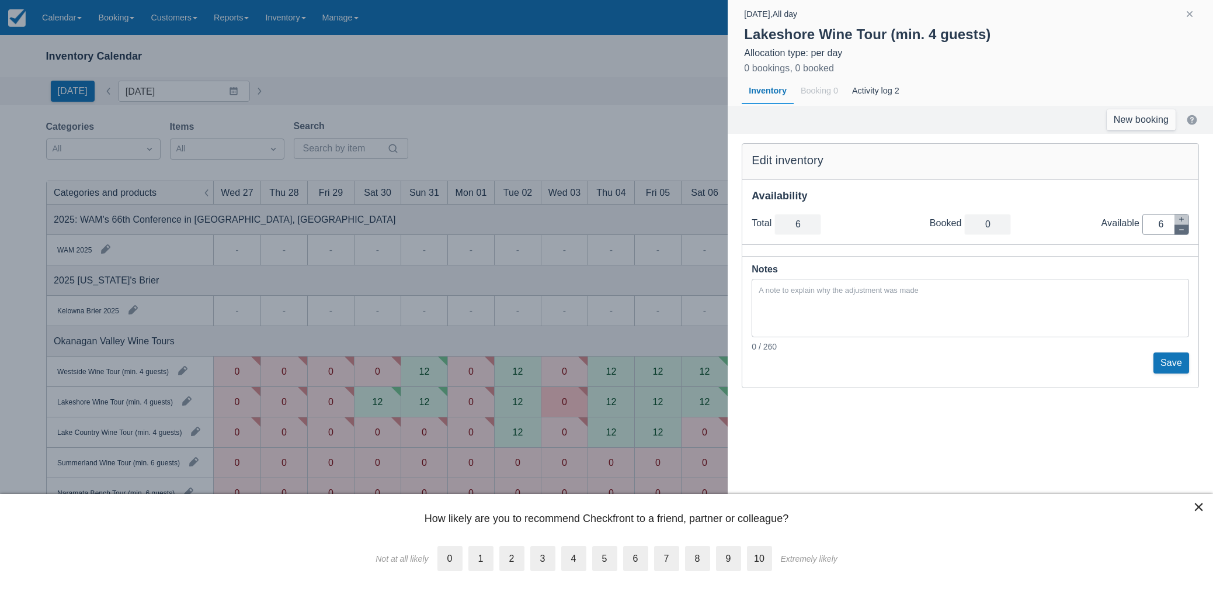
type input "5"
click at [1184, 227] on icon "button" at bounding box center [1181, 229] width 7 height 7
type input "4"
click at [1184, 227] on icon "button" at bounding box center [1181, 229] width 7 height 7
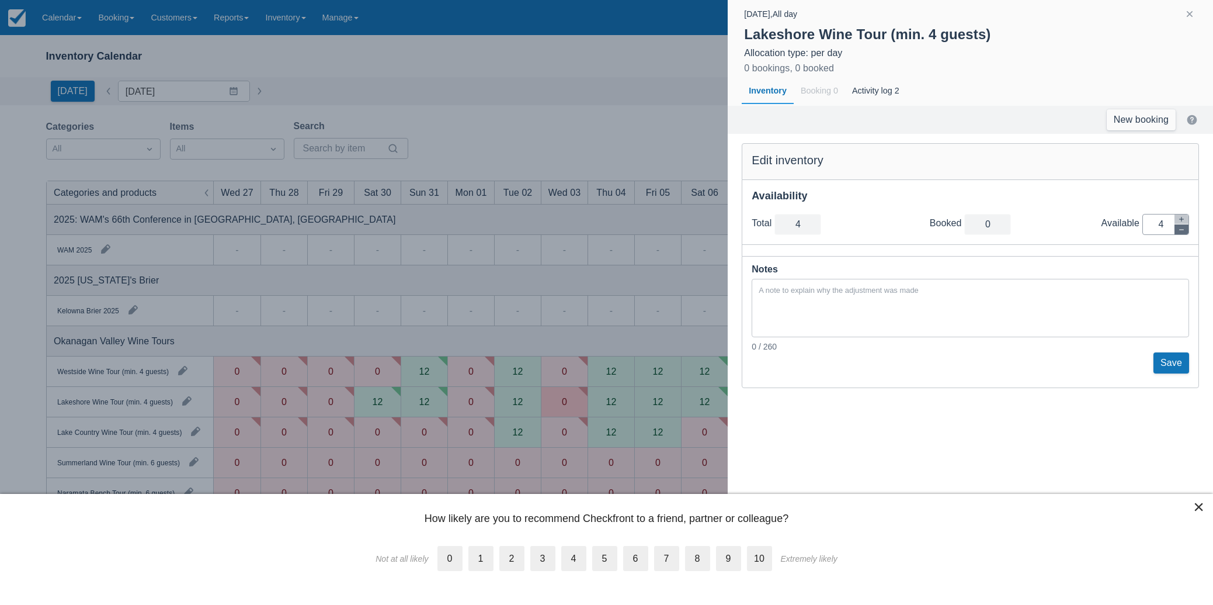
type input "3"
click at [1184, 227] on icon "button" at bounding box center [1181, 229] width 7 height 7
type input "2"
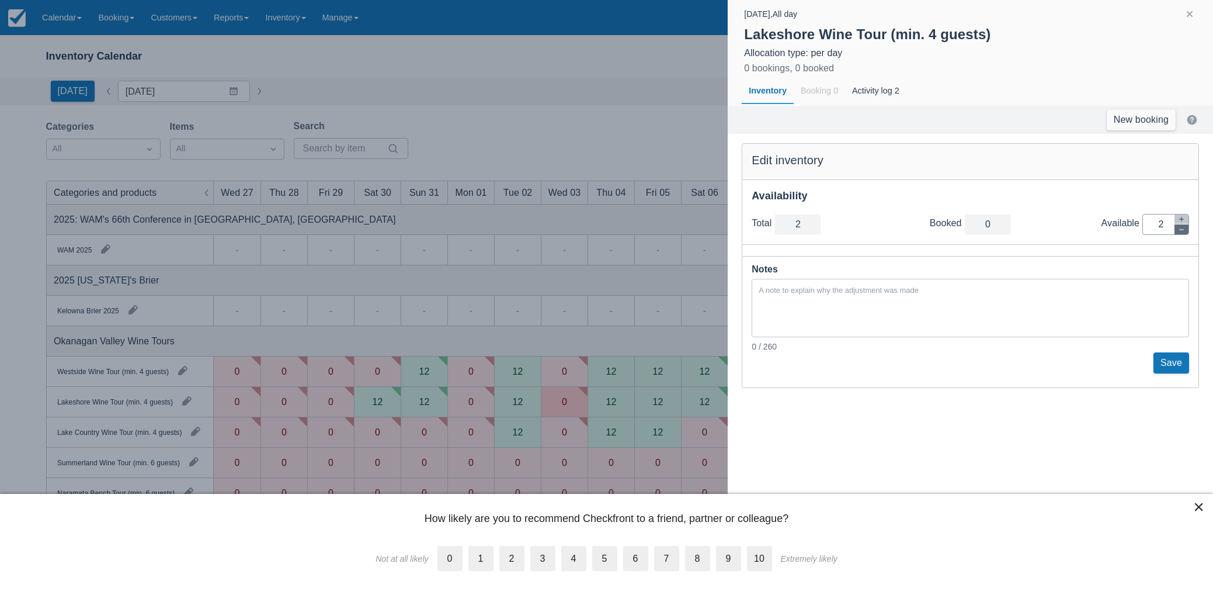
click at [1184, 227] on icon "button" at bounding box center [1181, 229] width 7 height 7
type input "1"
click at [1184, 227] on icon "button" at bounding box center [1181, 229] width 7 height 7
type input "0"
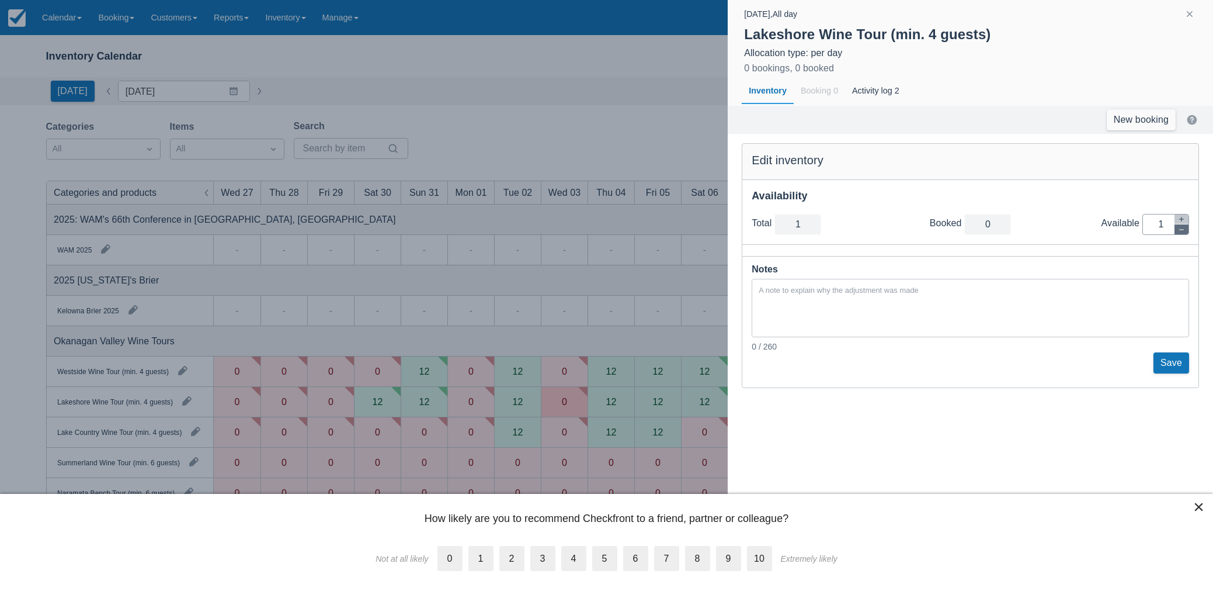
type input "0"
click at [1175, 362] on button "Save" at bounding box center [1172, 362] width 36 height 21
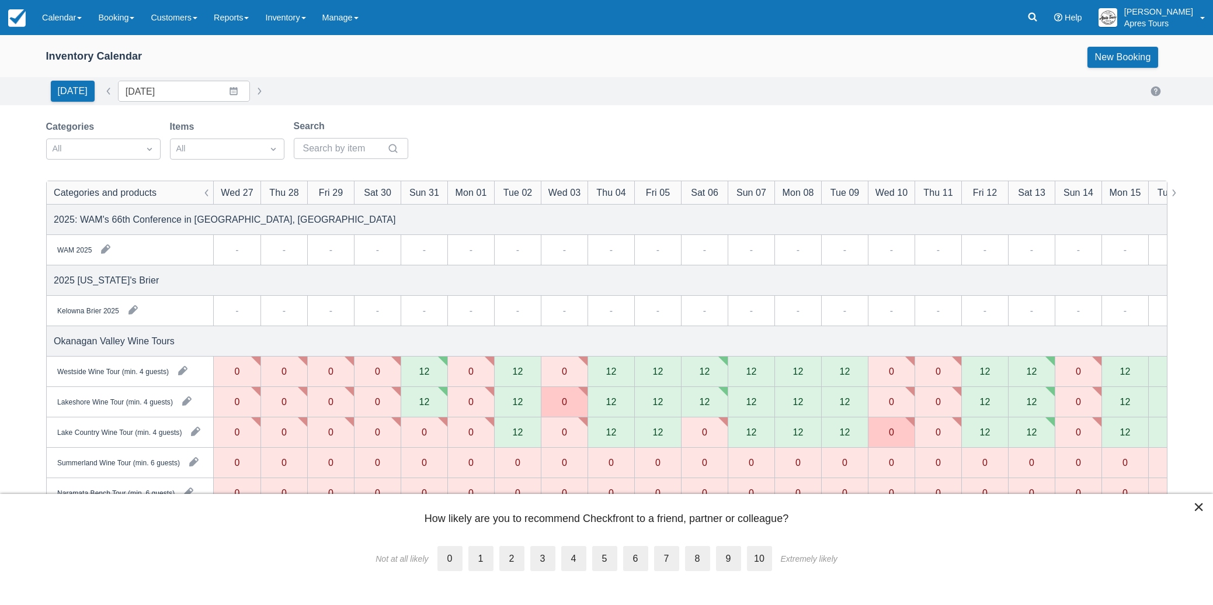
click at [422, 369] on div "12" at bounding box center [424, 370] width 11 height 9
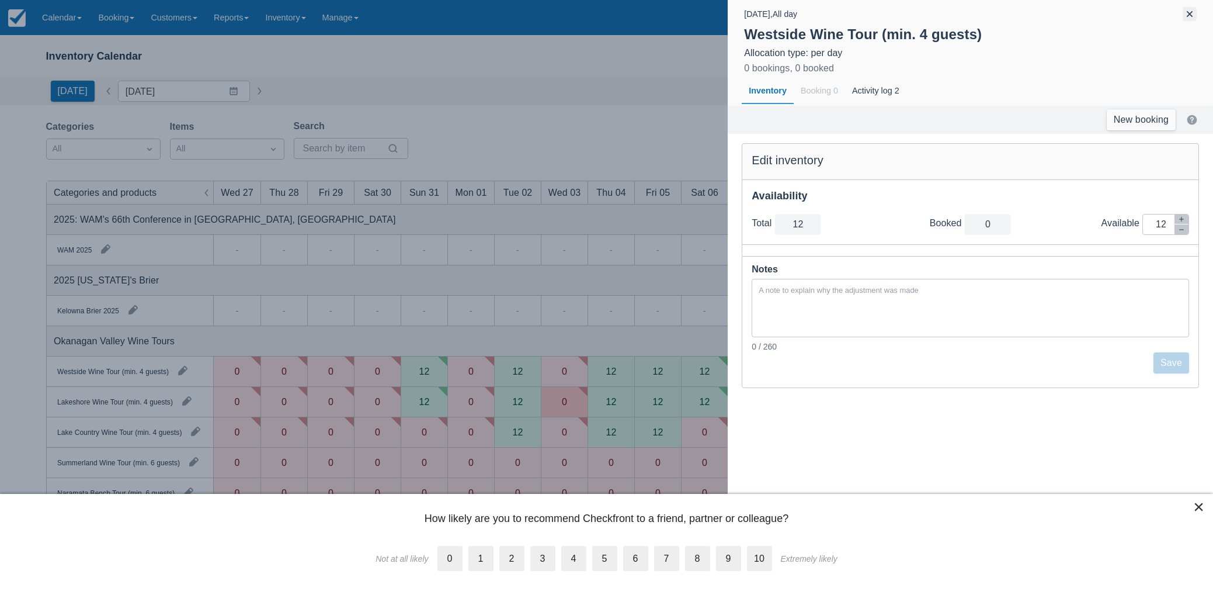
click at [1188, 13] on button "button" at bounding box center [1190, 14] width 14 height 14
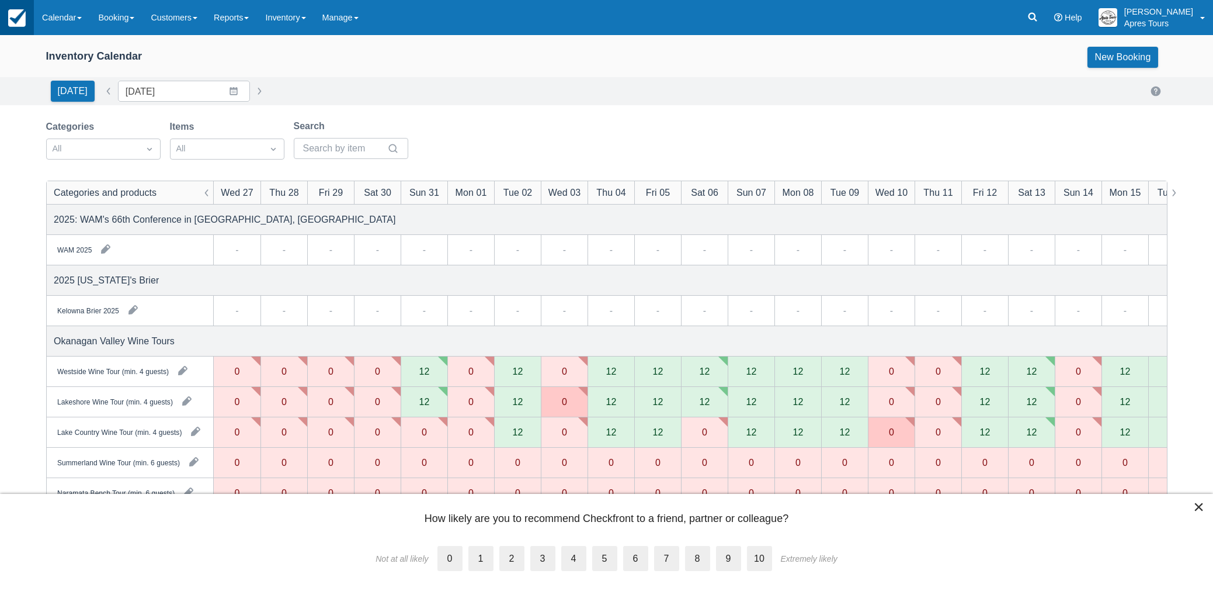
click at [26, 18] on link at bounding box center [17, 17] width 34 height 35
